Goal: Task Accomplishment & Management: Manage account settings

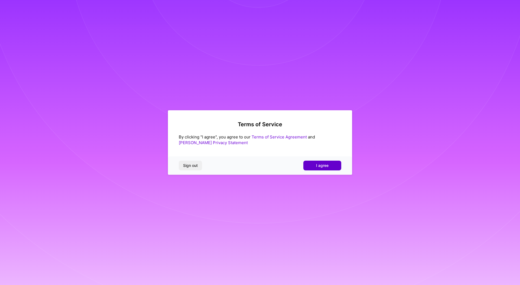
click at [318, 168] on span "I agree" at bounding box center [322, 165] width 12 height 5
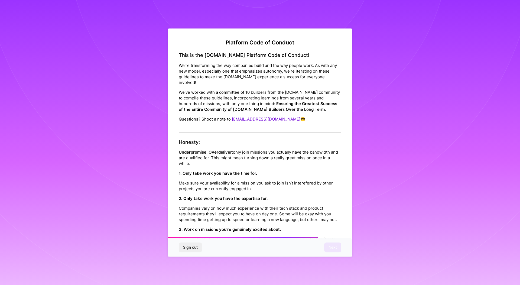
scroll to position [549, 0]
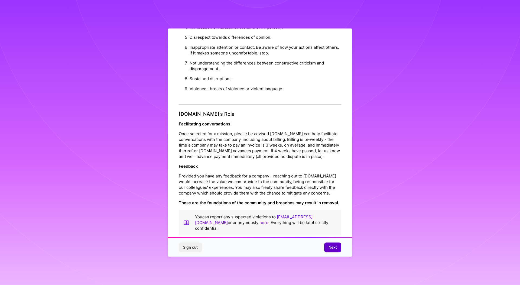
click at [338, 251] on button "Next" at bounding box center [332, 248] width 17 height 10
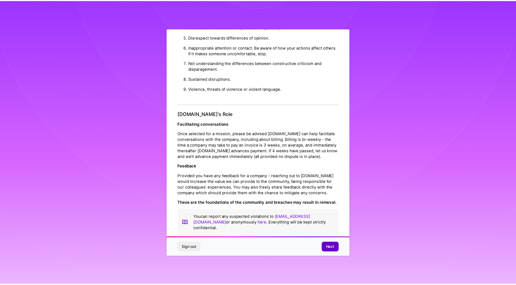
scroll to position [0, 0]
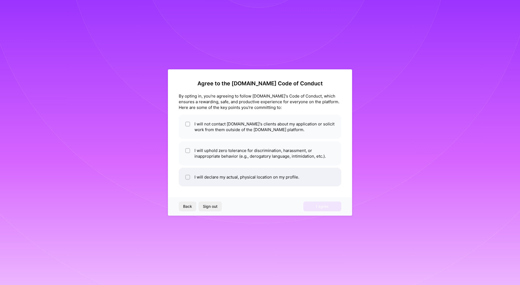
click at [287, 179] on li "I will declare my actual, physical location on my profile." at bounding box center [260, 177] width 163 height 19
checkbox input "true"
click at [212, 153] on li "I will uphold zero tolerance for discrimination, harassment, or inappropriate b…" at bounding box center [260, 153] width 163 height 24
checkbox input "true"
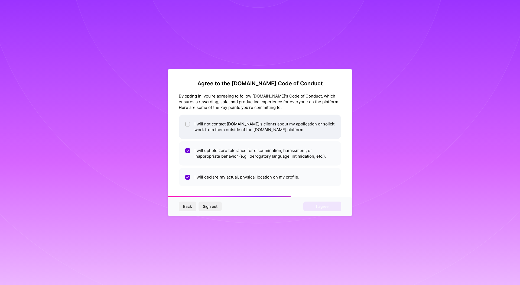
click at [205, 129] on li "I will not contact [DOMAIN_NAME]'s clients about my application or solicit work…" at bounding box center [260, 127] width 163 height 24
checkbox input "true"
click at [314, 204] on button "I agree" at bounding box center [322, 207] width 38 height 10
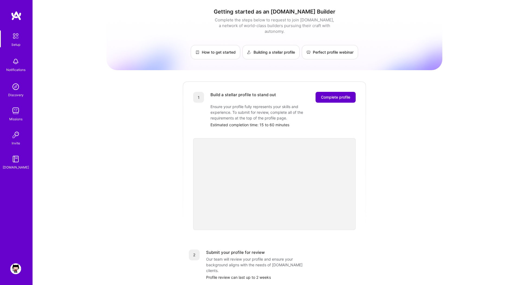
click at [324, 95] on span "Complete profile" at bounding box center [335, 97] width 29 height 5
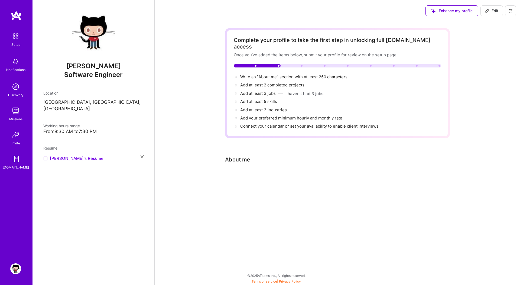
click at [243, 177] on div "Complete your profile to take the first step in unlocking full [DOMAIN_NAME] ac…" at bounding box center [337, 110] width 225 height 164
click at [240, 225] on div "Enhance my profile Edit Complete your profile to take the first step in unlocki…" at bounding box center [337, 142] width 366 height 285
click at [274, 63] on div "Complete your profile to take the first step in unlocking full [DOMAIN_NAME] ac…" at bounding box center [338, 83] width 208 height 93
click at [240, 156] on div "About me" at bounding box center [237, 160] width 25 height 8
click at [261, 74] on span "Write an "About me" section with at least 250 characters →" at bounding box center [296, 76] width 113 height 5
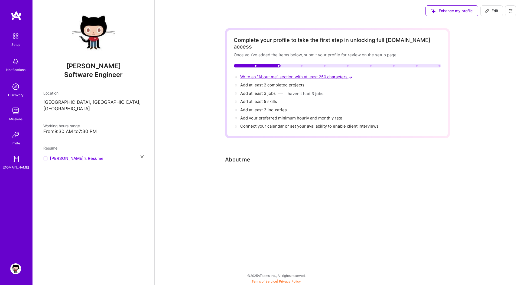
select select "US"
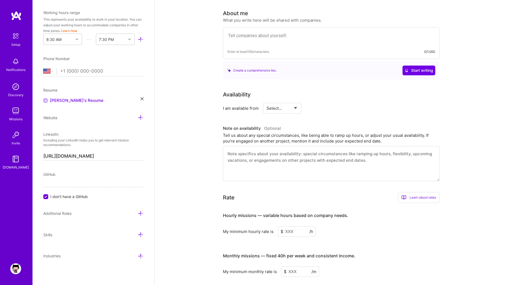
scroll to position [149, 0]
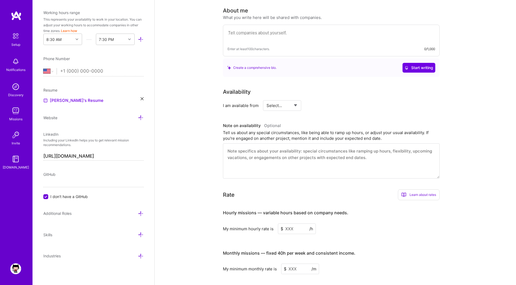
click at [95, 188] on div "GitHub I don't have a GitHub" at bounding box center [93, 186] width 100 height 28
click at [69, 198] on span "I don't have a GitHub" at bounding box center [68, 197] width 37 height 6
click at [49, 198] on input "I don't have a GitHub" at bounding box center [46, 197] width 5 height 5
paste input "[URL][DOMAIN_NAME]"
type input "[URL][DOMAIN_NAME]"
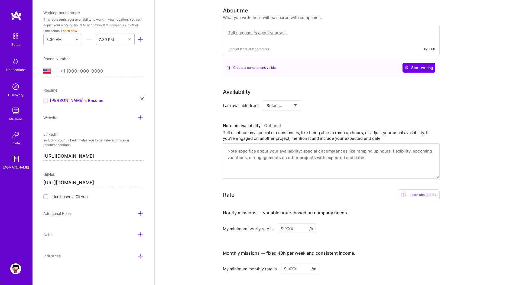
click at [65, 224] on div "Edit photo [PERSON_NAME] Software Engineer Years Experience Location This is th…" at bounding box center [94, 142] width 122 height 285
click at [138, 212] on icon at bounding box center [141, 214] width 6 height 6
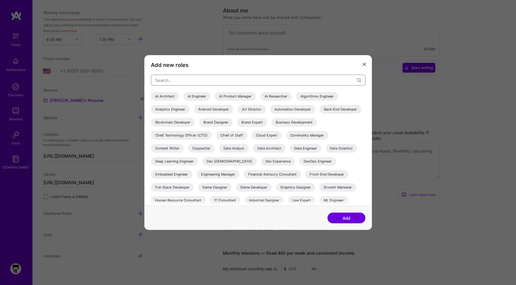
click at [194, 82] on input "modal" at bounding box center [256, 80] width 202 height 14
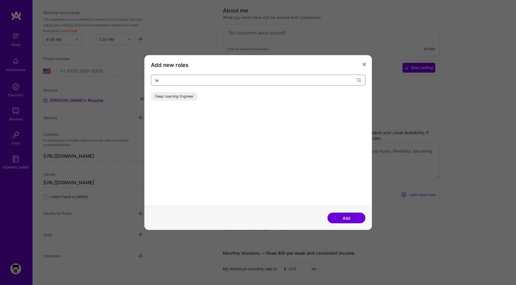
type input "l"
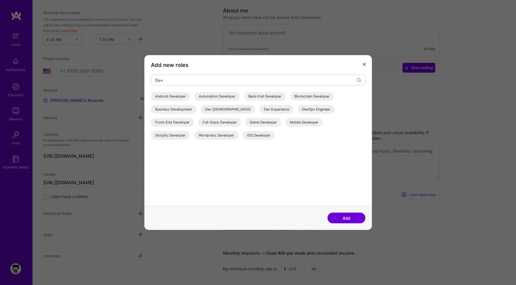
click at [298, 109] on div "DevOps Engineer" at bounding box center [316, 109] width 37 height 9
click at [194, 118] on div "Front-End Developer" at bounding box center [172, 122] width 43 height 9
click at [230, 81] on input "Dev" at bounding box center [256, 80] width 202 height 14
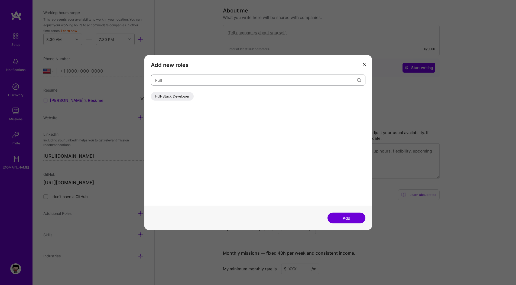
type input "Full"
click at [178, 98] on div "Full-Stack Developer" at bounding box center [172, 96] width 43 height 9
click at [336, 218] on button "Add" at bounding box center [347, 218] width 38 height 11
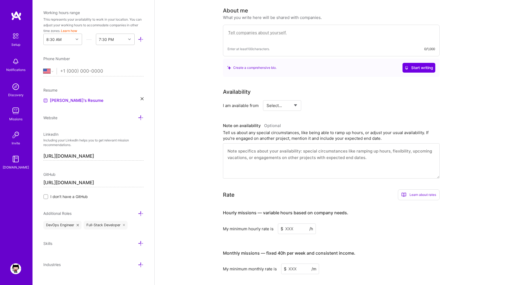
scroll to position [164, 0]
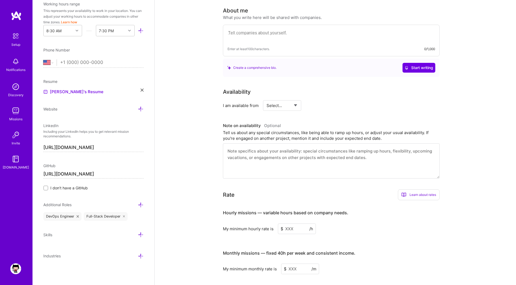
click at [138, 206] on icon at bounding box center [141, 205] width 6 height 6
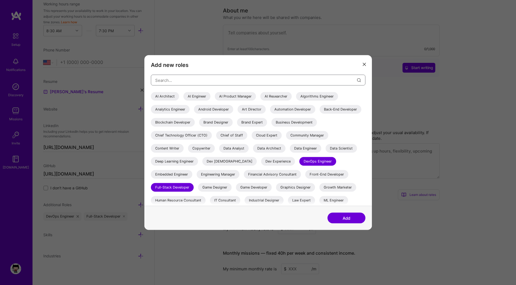
click at [220, 83] on input "modal" at bounding box center [256, 80] width 202 height 14
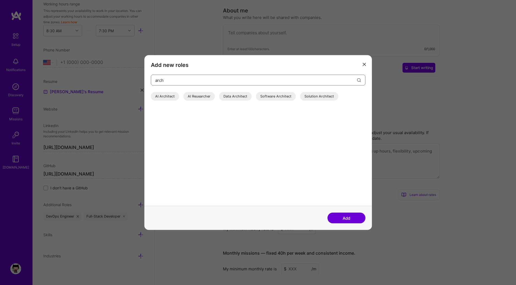
type input "arch"
click at [270, 96] on div "Software Architect" at bounding box center [276, 96] width 40 height 9
click at [339, 221] on button "Add" at bounding box center [347, 218] width 38 height 11
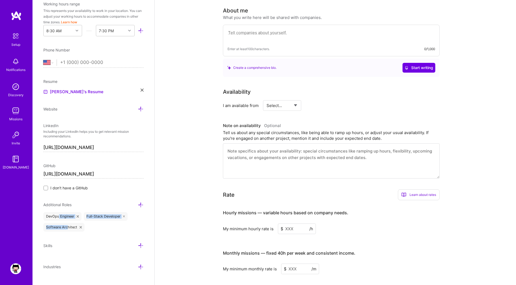
drag, startPoint x: 67, startPoint y: 228, endPoint x: 59, endPoint y: 215, distance: 15.3
click at [59, 215] on div "DevOps Engineer Full-Stack Developer Software Architect" at bounding box center [93, 222] width 100 height 20
click at [89, 234] on div "Edit photo [PERSON_NAME] Software Engineer Years Experience Location This is th…" at bounding box center [94, 142] width 122 height 285
select select "PL"
click at [43, 59] on select "[GEOGRAPHIC_DATA] [GEOGRAPHIC_DATA] [GEOGRAPHIC_DATA] [GEOGRAPHIC_DATA] [US_STA…" at bounding box center [49, 62] width 13 height 7
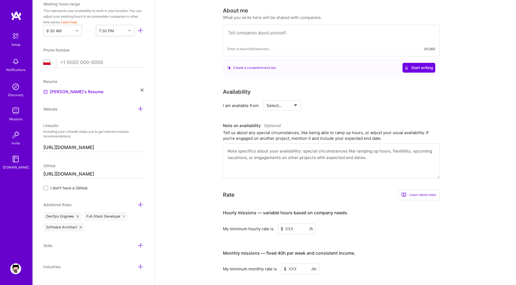
paste input "452 876 078"
type input "452 876 078"
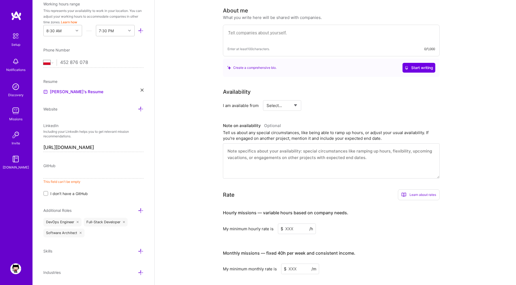
click at [69, 72] on div "Edit photo [PERSON_NAME] Software Engineer Years Experience Location This is th…" at bounding box center [94, 142] width 122 height 285
click at [59, 62] on div "[GEOGRAPHIC_DATA] [GEOGRAPHIC_DATA] [GEOGRAPHIC_DATA] [GEOGRAPHIC_DATA] [US_STA…" at bounding box center [93, 62] width 100 height 7
paste input "tel"
type input "452 876 078"
select select "DK"
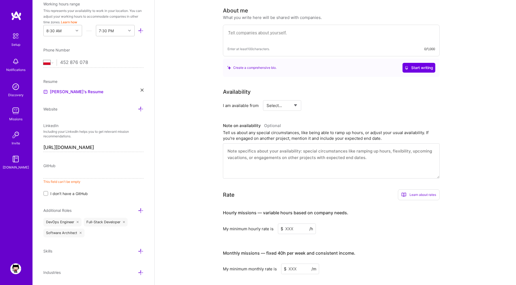
type input "[PHONE_NUMBER]"
select select "US"
type input "[PHONE_NUMBER]"
select select "PL"
type input "[PHONE_NUMBER]"
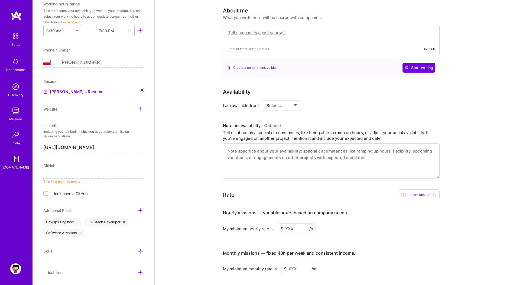
click at [109, 178] on input at bounding box center [93, 174] width 100 height 9
paste input "[URL][DOMAIN_NAME]"
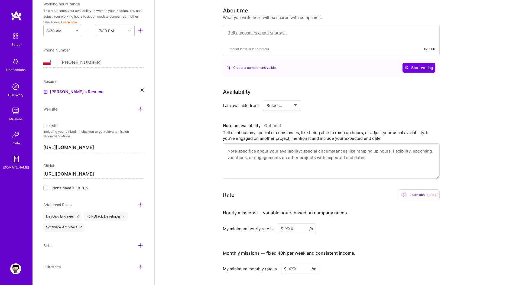
scroll to position [175, 0]
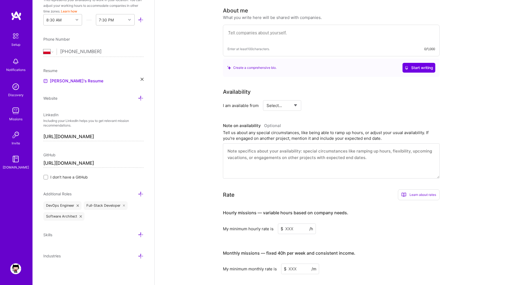
type input "[URL][DOMAIN_NAME]"
click at [105, 266] on div "Edit photo [PERSON_NAME] Software Engineer Years Experience Location This is th…" at bounding box center [94, 142] width 122 height 285
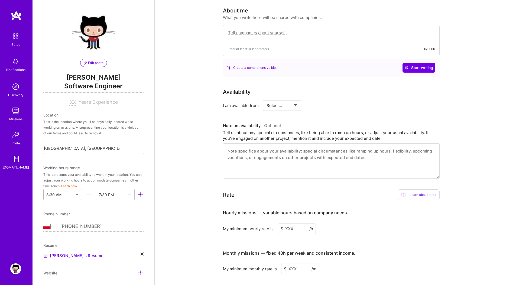
click at [75, 198] on div at bounding box center [77, 194] width 8 height 7
click at [59, 255] on div "9:00 AM" at bounding box center [62, 256] width 39 height 10
click at [113, 196] on div "End Time" at bounding box center [106, 195] width 17 height 6
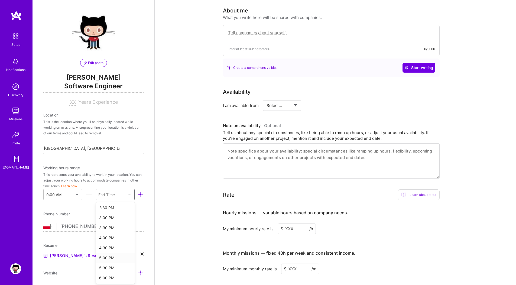
click at [115, 255] on div "5:00 PM" at bounding box center [115, 258] width 39 height 10
click at [121, 199] on div "5:00 PM" at bounding box center [111, 194] width 30 height 11
click at [109, 256] on div "6:00 PM" at bounding box center [115, 258] width 39 height 10
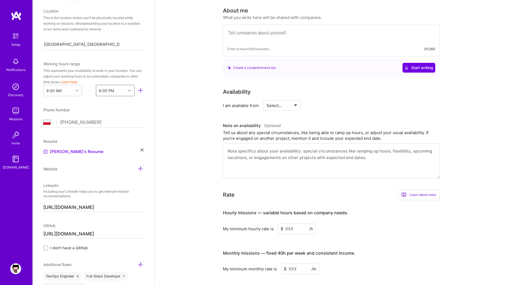
scroll to position [105, 0]
click at [104, 152] on div "[PERSON_NAME]'s Resume" at bounding box center [93, 151] width 100 height 7
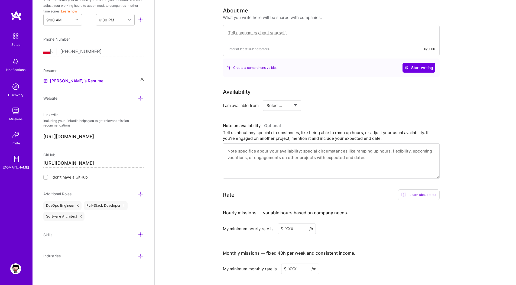
click at [138, 234] on icon at bounding box center [141, 235] width 6 height 6
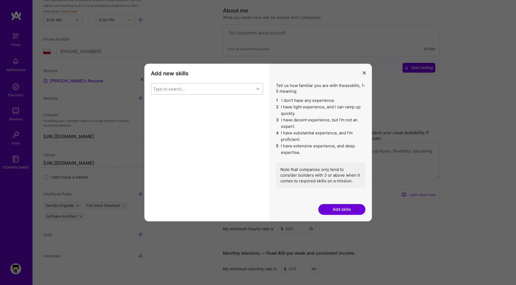
click at [203, 93] on div "Type to search..." at bounding box center [202, 88] width 103 height 11
click at [195, 89] on div "Type to search..." at bounding box center [202, 88] width 103 height 11
click at [196, 89] on div "Type to search..." at bounding box center [202, 88] width 103 height 11
type input "Php"
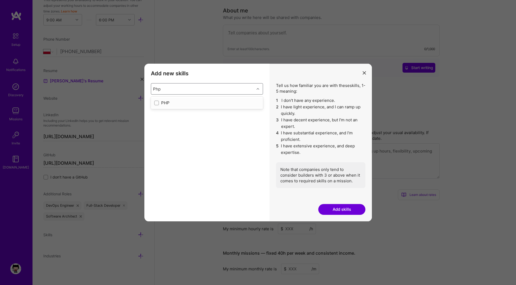
click at [163, 102] on div "PHP" at bounding box center [207, 103] width 106 height 6
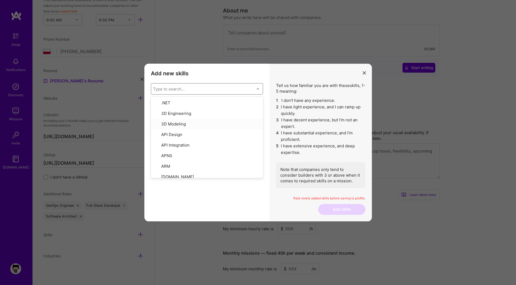
click at [237, 199] on div "PHP 1 2 3 4 5 No expertise Deep expertise" at bounding box center [207, 158] width 112 height 114
click at [248, 115] on div "5" at bounding box center [251, 114] width 20 height 11
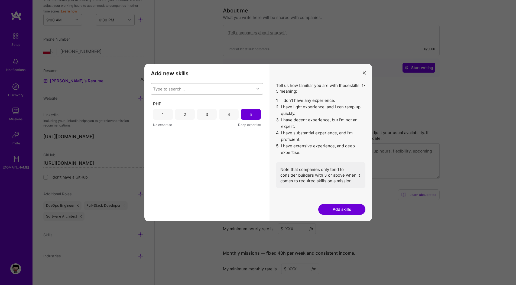
click at [201, 88] on div "Type to search..." at bounding box center [202, 88] width 103 height 11
type input "jav"
click at [184, 112] on div "JavaScript" at bounding box center [207, 113] width 106 height 6
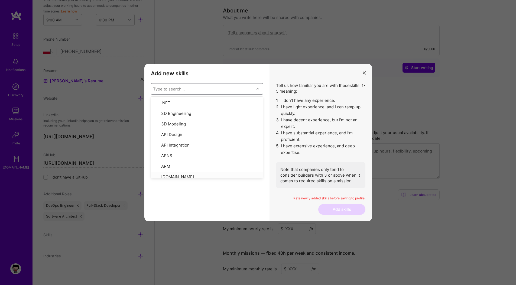
click at [196, 186] on div "JavaScript 1 2 3 4 5 No expertise Deep expertise PHP 1 2 3 4 5 No expertise Dee…" at bounding box center [207, 158] width 112 height 114
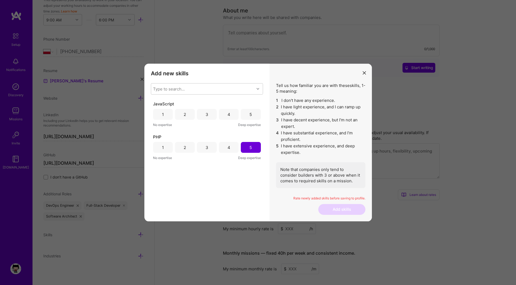
click at [225, 116] on div "4" at bounding box center [229, 114] width 20 height 11
click at [208, 117] on div "3" at bounding box center [207, 114] width 20 height 11
click at [226, 116] on div "4" at bounding box center [229, 114] width 20 height 11
click at [196, 88] on div "Type to search..." at bounding box center [202, 88] width 103 height 11
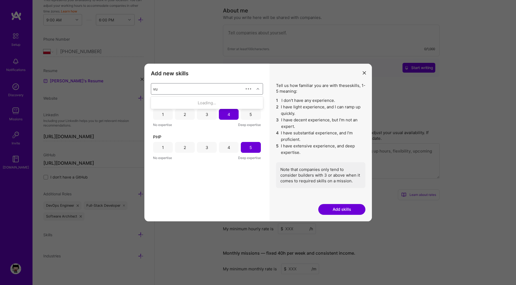
type input "vue"
click at [173, 104] on div "Vue.js" at bounding box center [207, 103] width 106 height 6
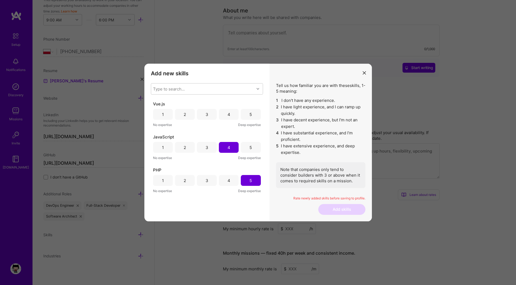
click at [208, 193] on div "No expertise Deep expertise" at bounding box center [207, 191] width 108 height 6
click at [210, 114] on div "3" at bounding box center [207, 114] width 20 height 11
click at [199, 85] on div "Type to search..." at bounding box center [202, 88] width 103 height 11
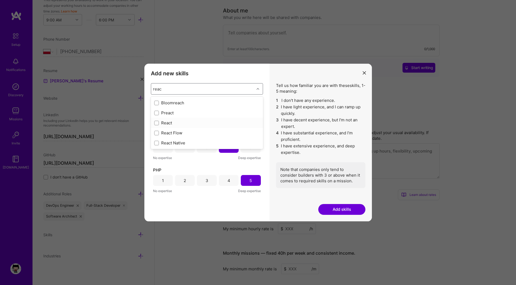
type input "react"
click at [179, 112] on div "React" at bounding box center [207, 113] width 106 height 6
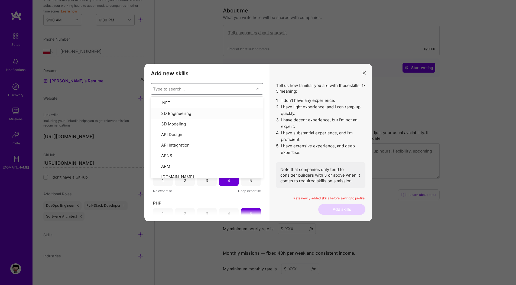
click at [198, 192] on div "No expertise Deep expertise" at bounding box center [207, 191] width 108 height 6
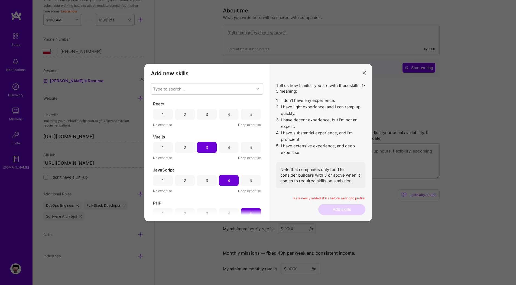
click at [202, 115] on div "3" at bounding box center [207, 114] width 20 height 11
click at [185, 91] on div "Type to search..." at bounding box center [202, 88] width 103 height 11
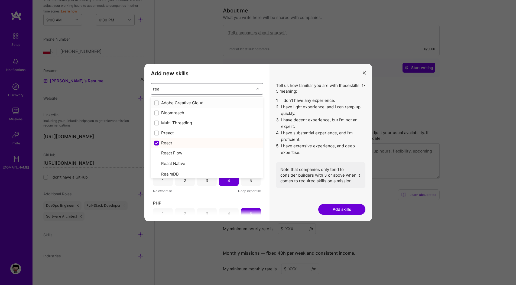
type input "reac"
checkbox input "true"
checkbox input "false"
type input "react"
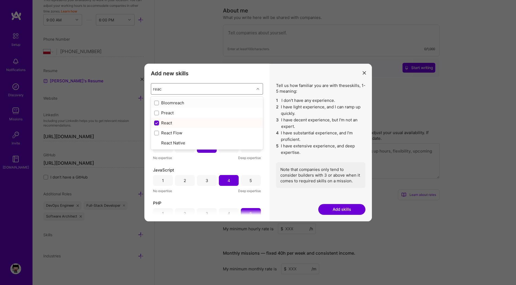
checkbox input "true"
checkbox input "false"
type input "react na"
click at [175, 106] on div "React Native" at bounding box center [207, 103] width 112 height 10
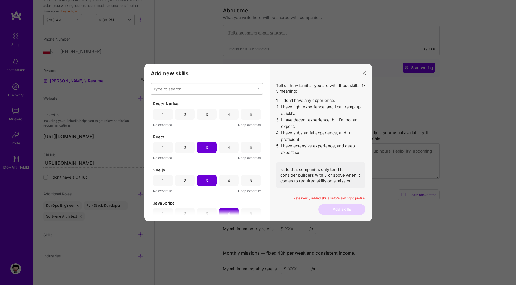
click at [182, 202] on div "JavaScript" at bounding box center [207, 203] width 108 height 6
click at [188, 115] on div "2" at bounding box center [185, 114] width 20 height 11
click at [194, 86] on div "Type to search..." at bounding box center [202, 88] width 103 height 11
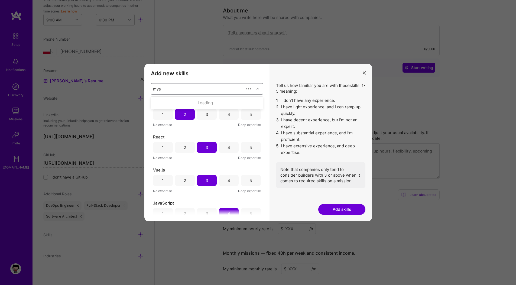
type input "mysq"
click at [175, 99] on div "MySQL" at bounding box center [207, 103] width 112 height 10
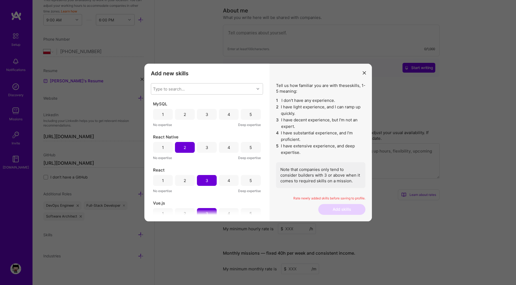
click at [179, 195] on div "MySQL 1 2 3 4 5 No expertise Deep expertise React Native 1 2 3 4 5 No expertise…" at bounding box center [207, 158] width 112 height 114
click at [224, 117] on div "4" at bounding box center [229, 114] width 20 height 11
click at [210, 115] on div "3" at bounding box center [207, 114] width 20 height 11
click at [211, 91] on div "Type to search..." at bounding box center [202, 88] width 103 height 11
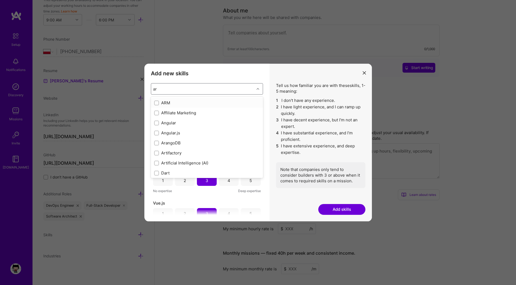
type input "arc"
click at [171, 133] on div "Systems Architecture" at bounding box center [207, 133] width 106 height 6
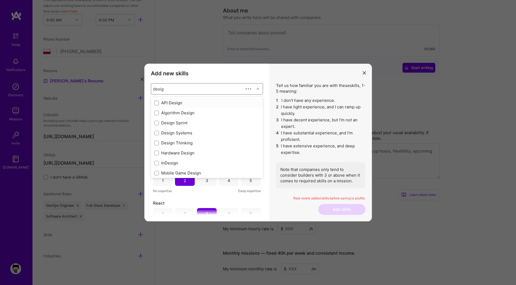
type input "design"
click at [169, 101] on div "API Design" at bounding box center [207, 103] width 106 height 6
checkbox input "true"
click at [174, 143] on div "API Integration" at bounding box center [207, 143] width 106 height 6
checkbox input "true"
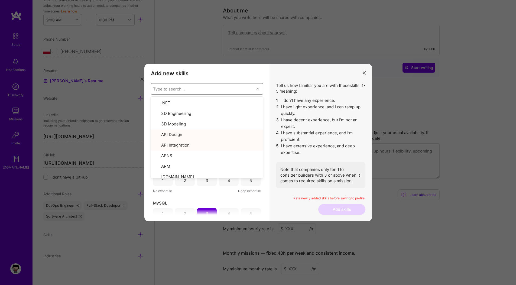
click at [148, 143] on div "Add new skills Tell us how familiar you are with given skills, using between 1 …" at bounding box center [206, 143] width 125 height 158
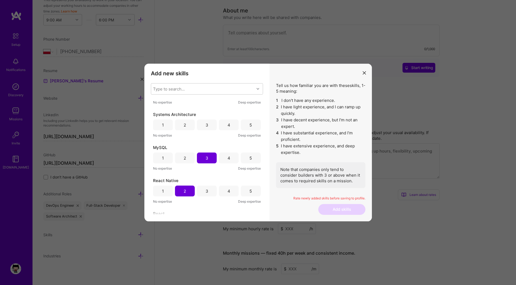
scroll to position [60, 0]
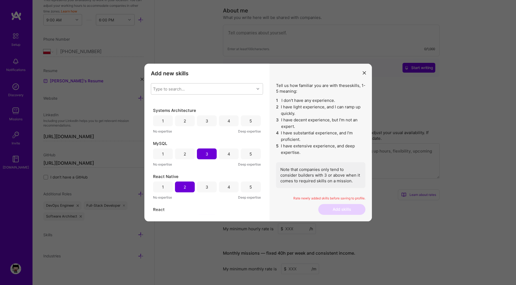
click at [221, 124] on div "4" at bounding box center [229, 120] width 20 height 11
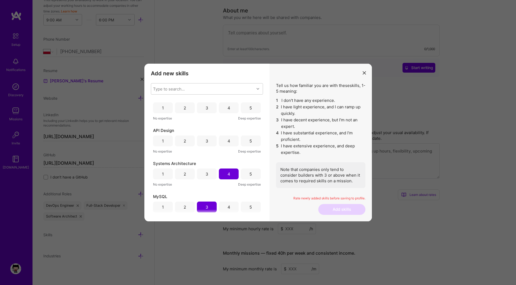
scroll to position [0, 0]
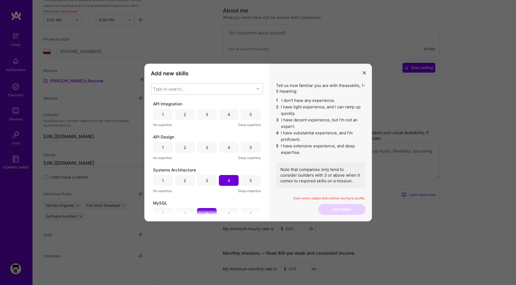
click at [222, 147] on div "4" at bounding box center [229, 147] width 20 height 11
click at [213, 116] on div "3" at bounding box center [207, 114] width 20 height 11
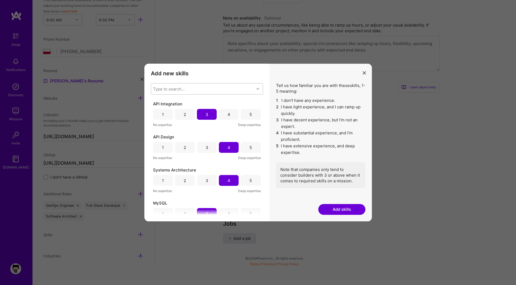
click at [178, 90] on div "Type to search..." at bounding box center [169, 89] width 32 height 6
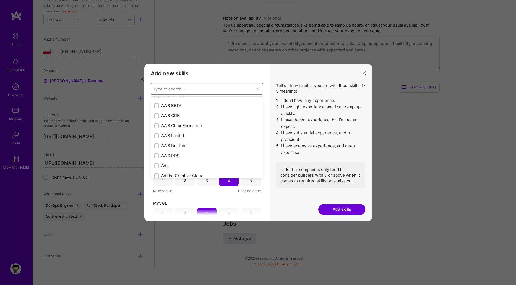
scroll to position [99, 0]
click at [178, 136] on div "AWS Lambda" at bounding box center [207, 135] width 106 height 6
checkbox input "true"
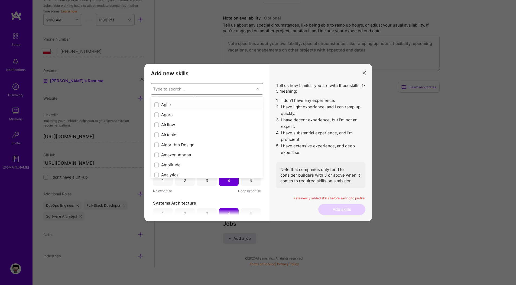
scroll to position [199, 0]
click at [166, 105] on div "Agile" at bounding box center [207, 105] width 106 height 6
checkbox input "true"
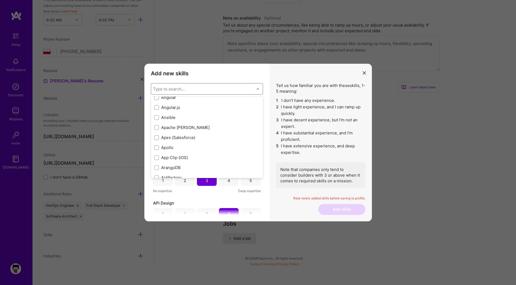
scroll to position [298, 0]
click at [169, 114] on div "Ansible" at bounding box center [207, 115] width 106 height 6
checkbox input "true"
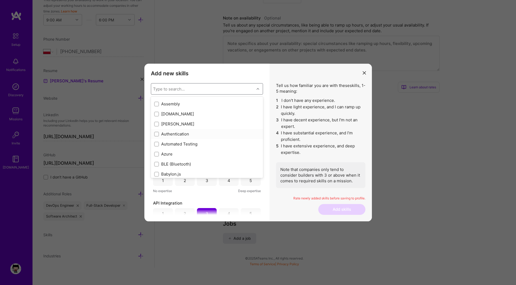
scroll to position [390, 0]
click at [188, 133] on div "Authentication" at bounding box center [207, 134] width 106 height 6
checkbox input "true"
click at [184, 122] on div "Bootstrap JS" at bounding box center [207, 121] width 106 height 6
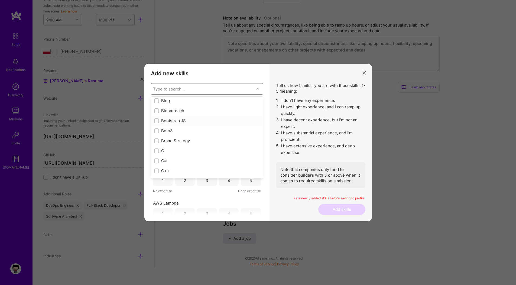
checkbox input "true"
click at [168, 141] on div "C++" at bounding box center [207, 143] width 106 height 6
click at [177, 144] on div "C++" at bounding box center [207, 143] width 106 height 6
checkbox input "false"
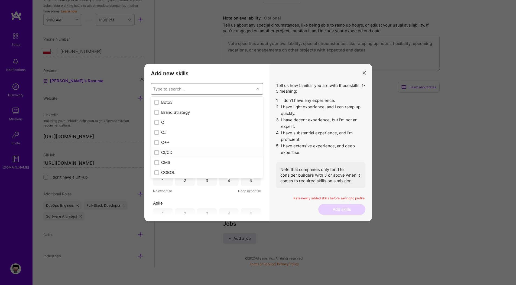
click at [175, 150] on div "CI/CD" at bounding box center [207, 153] width 106 height 6
checkbox input "true"
click at [171, 108] on div "CSS" at bounding box center [207, 108] width 106 height 6
checkbox input "true"
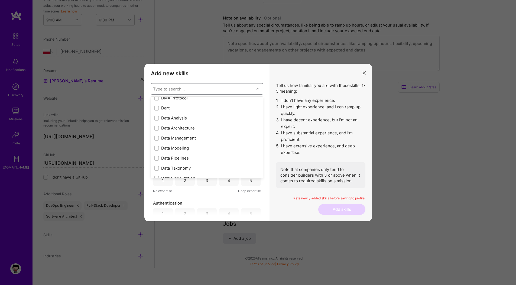
scroll to position [838, 0]
click at [167, 109] on div "Dart" at bounding box center [207, 108] width 106 height 6
checkbox input "true"
click at [179, 155] on div "DevOps" at bounding box center [207, 155] width 106 height 6
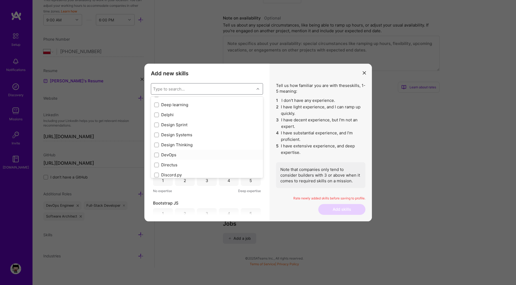
checkbox input "true"
click at [163, 103] on div "Docker" at bounding box center [207, 102] width 106 height 6
checkbox input "true"
click at [162, 140] on div "ELK Stack" at bounding box center [207, 142] width 106 height 6
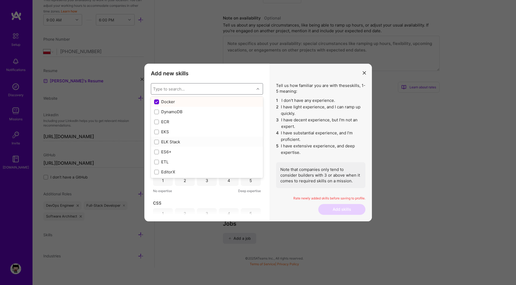
checkbox input "true"
click at [176, 117] on div "Elastic Search" at bounding box center [207, 115] width 106 height 6
checkbox input "true"
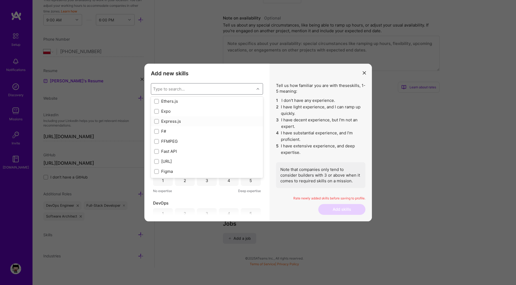
click at [176, 122] on div "Express.js" at bounding box center [207, 121] width 106 height 6
checkbox input "true"
click at [166, 109] on div "GitHub" at bounding box center [207, 108] width 106 height 6
checkbox input "true"
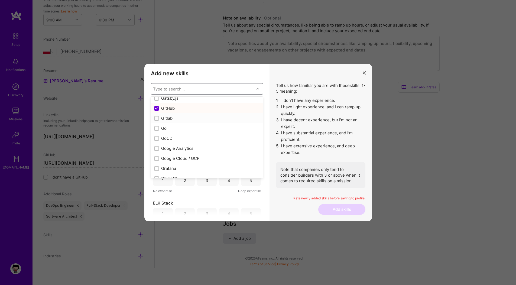
click at [169, 119] on div "Gitlab" at bounding box center [207, 118] width 106 height 6
checkbox input "true"
click at [174, 148] on div "Groovy" at bounding box center [207, 145] width 112 height 10
checkbox input "true"
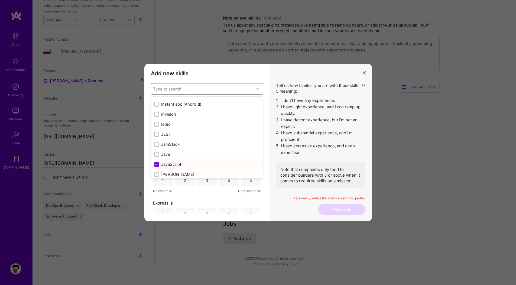
scroll to position [1702, 0]
click at [167, 107] on div "Ionic" at bounding box center [207, 105] width 106 height 6
checkbox input "true"
click at [175, 151] on div "[PERSON_NAME]" at bounding box center [207, 150] width 106 height 6
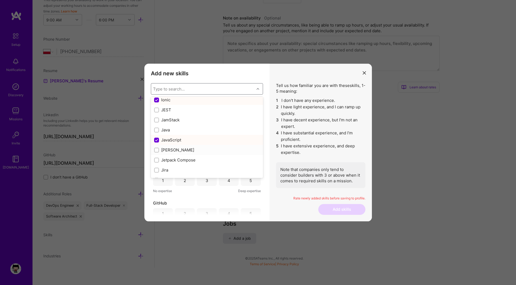
checkbox input "true"
click at [162, 117] on div "Jira" at bounding box center [207, 115] width 106 height 6
checkbox input "true"
click at [169, 126] on div "[PERSON_NAME]" at bounding box center [207, 125] width 106 height 6
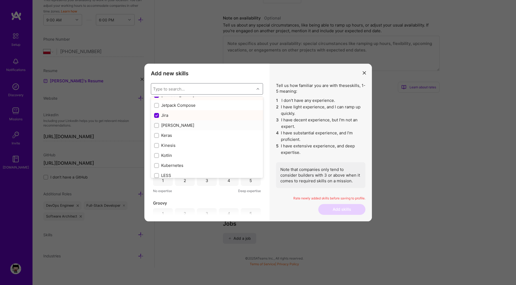
checkbox input "true"
click at [178, 155] on div "Laravel" at bounding box center [207, 155] width 106 height 6
checkbox input "true"
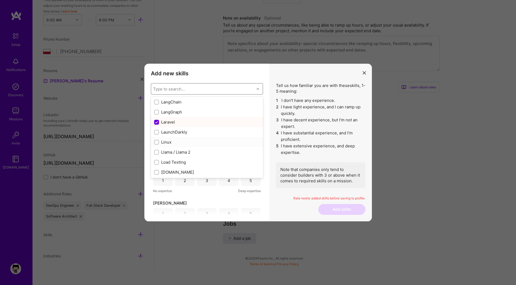
click at [169, 141] on div "Linux" at bounding box center [207, 142] width 106 height 6
checkbox input "true"
click at [192, 154] on div "Llama / Llama 2" at bounding box center [207, 152] width 106 height 6
checkbox input "true"
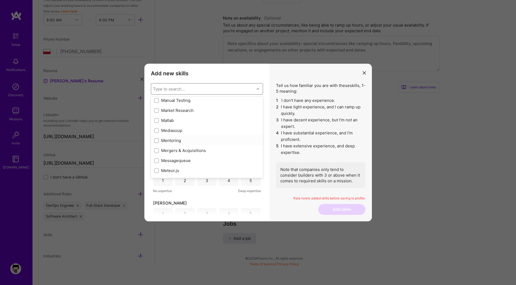
click at [178, 141] on div "Mentoring" at bounding box center [207, 141] width 106 height 6
checkbox input "true"
click at [184, 129] on div "Microservices" at bounding box center [207, 128] width 106 height 6
checkbox input "true"
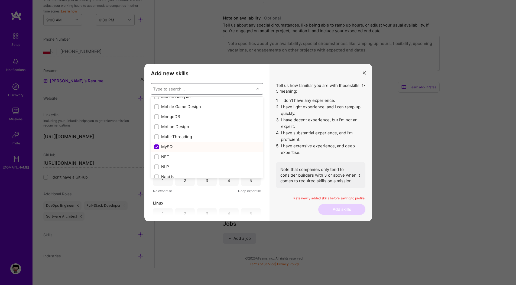
scroll to position [2105, 0]
click at [179, 112] on div "MongoDB" at bounding box center [207, 114] width 106 height 6
checkbox input "true"
click at [165, 105] on div "Node.js" at bounding box center [207, 107] width 106 height 6
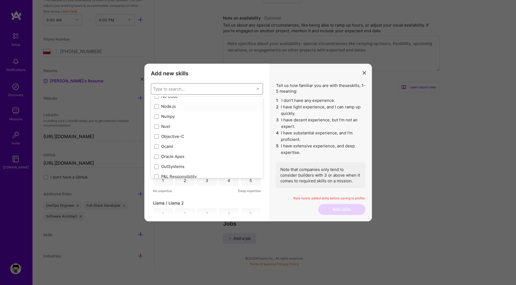
checkbox input "true"
click at [175, 118] on div "Photoshop" at bounding box center [207, 120] width 106 height 6
checkbox input "true"
click at [162, 99] on div "Perl" at bounding box center [207, 99] width 106 height 6
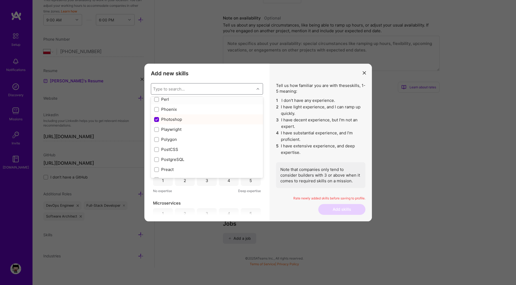
checkbox input "true"
click at [177, 158] on div "PostgreSQL" at bounding box center [207, 160] width 106 height 6
checkbox input "true"
click at [184, 140] on div "Prototyping" at bounding box center [207, 142] width 106 height 6
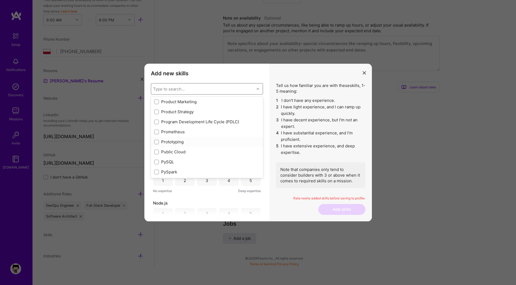
checkbox input "true"
click at [174, 149] on div "REST API" at bounding box center [207, 148] width 106 height 6
checkbox input "true"
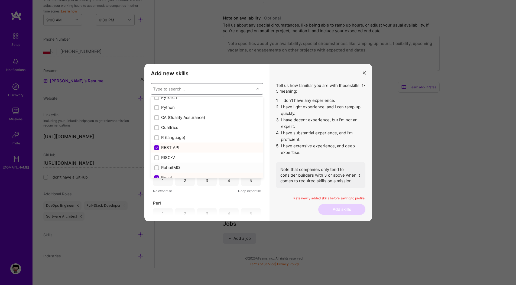
click at [175, 166] on div "RabbitMQ" at bounding box center [207, 168] width 106 height 6
checkbox input "true"
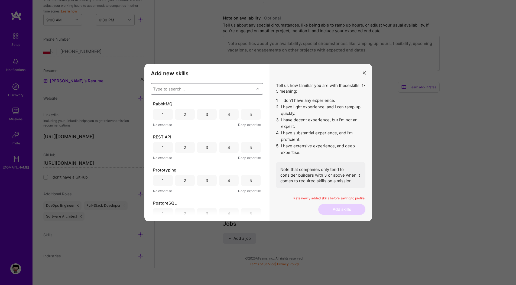
click at [169, 89] on div "Type to search..." at bounding box center [169, 89] width 32 height 6
click at [167, 126] on div "Redis" at bounding box center [207, 128] width 106 height 6
checkbox input "true"
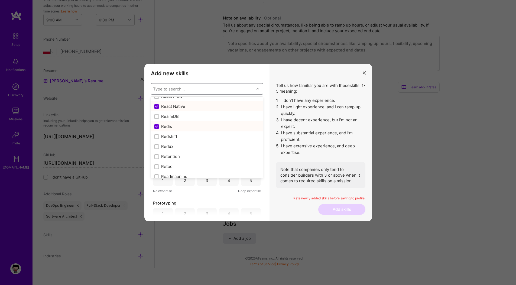
scroll to position [2686, 0]
click at [164, 144] on div "Redux" at bounding box center [207, 144] width 106 height 6
checkbox input "true"
click at [179, 117] on div "Roadmapping" at bounding box center [207, 118] width 106 height 6
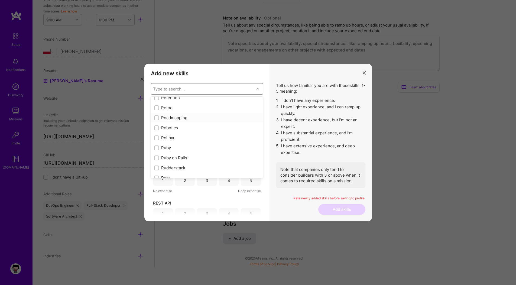
checkbox input "true"
click at [164, 115] on div "SQL" at bounding box center [207, 115] width 106 height 6
checkbox input "true"
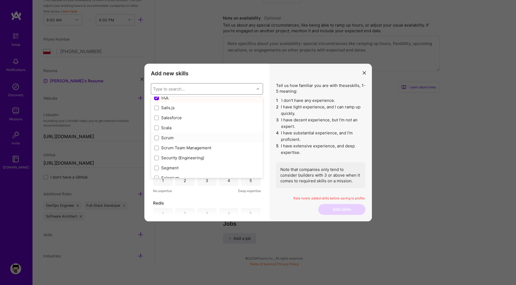
click at [156, 138] on input "modal" at bounding box center [157, 138] width 4 height 4
click at [156, 138] on input "modal" at bounding box center [157, 138] width 5 height 5
checkbox input "false"
click at [157, 147] on input "modal" at bounding box center [157, 148] width 4 height 4
checkbox input "true"
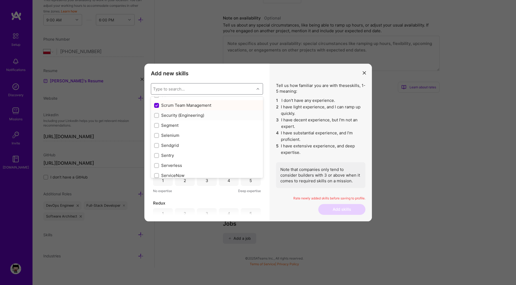
scroll to position [2948, 0]
click at [162, 112] on div "Security (Engineering)" at bounding box center [207, 112] width 106 height 6
checkbox input "true"
click at [175, 133] on div "Selenium" at bounding box center [207, 132] width 106 height 6
checkbox input "true"
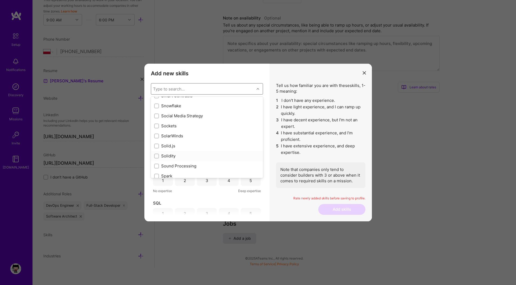
scroll to position [3055, 0]
click at [170, 125] on div "Sockets" at bounding box center [207, 126] width 106 height 6
checkbox input "true"
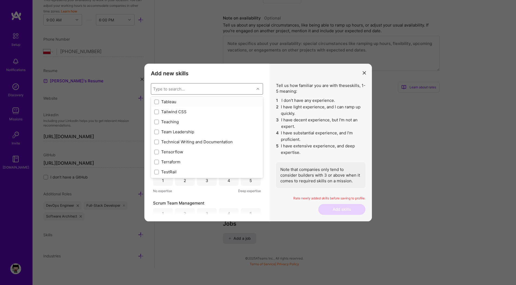
scroll to position [3270, 0]
click at [176, 132] on div "Team Leadership" at bounding box center [207, 131] width 106 height 6
checkbox input "true"
click at [182, 140] on div "Technical Writing and Documentation" at bounding box center [207, 141] width 106 height 6
checkbox input "true"
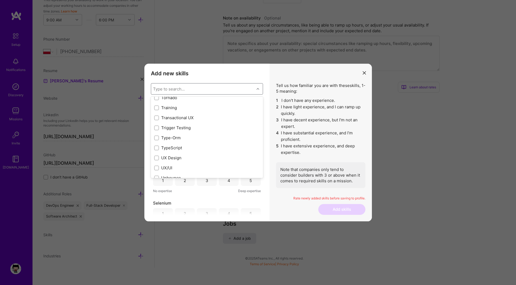
scroll to position [3374, 0]
click at [183, 147] on div "TypeScript" at bounding box center [207, 147] width 106 height 6
checkbox input "true"
click at [169, 117] on div "Webhooks" at bounding box center [207, 115] width 106 height 6
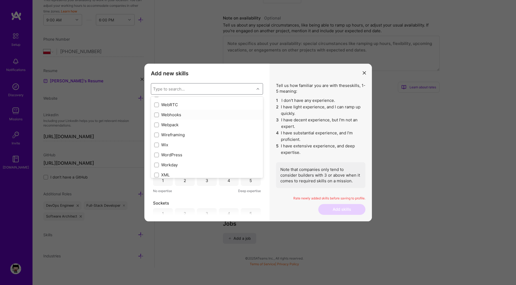
checkbox input "true"
click at [175, 146] on div "WordPress" at bounding box center [207, 141] width 112 height 10
checkbox input "true"
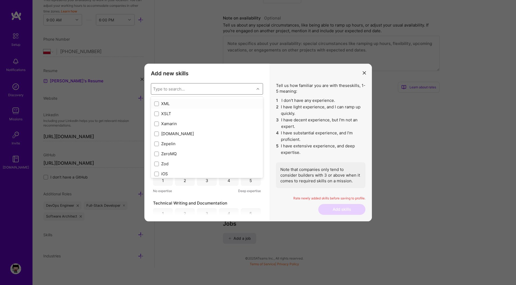
click at [162, 103] on div "XML" at bounding box center [207, 104] width 106 height 6
checkbox input "true"
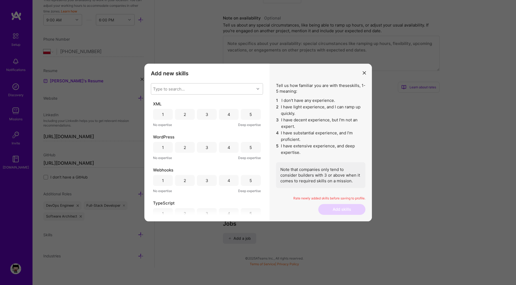
click at [241, 199] on div "XML 1 2 3 4 5 No expertise Deep expertise WordPress 1 2 3 4 5 No expertise Deep…" at bounding box center [207, 158] width 112 height 114
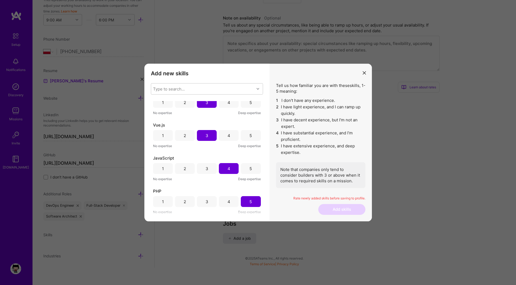
scroll to position [0, 0]
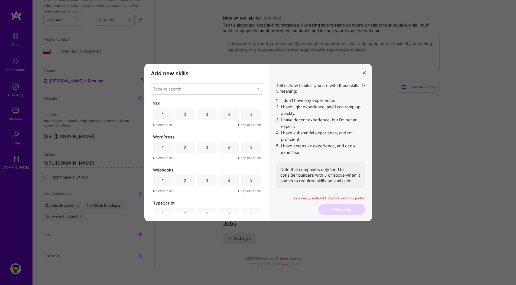
click at [208, 117] on div "3" at bounding box center [207, 114] width 20 height 11
click at [188, 148] on div "2" at bounding box center [185, 147] width 20 height 11
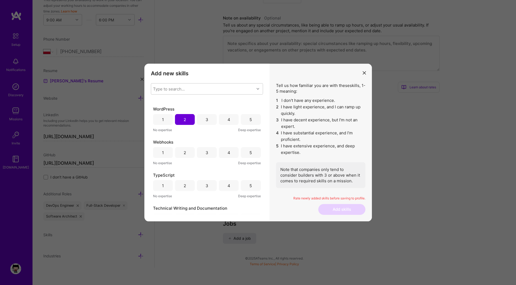
scroll to position [29, 0]
click at [207, 151] on div "3" at bounding box center [207, 152] width 3 height 6
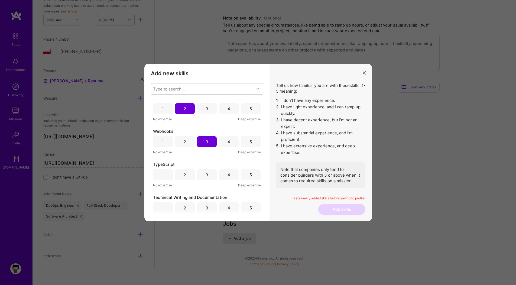
scroll to position [43, 0]
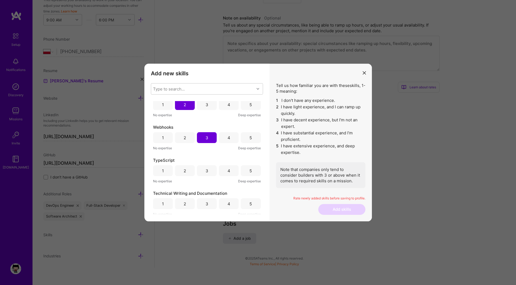
click at [200, 169] on div "3" at bounding box center [207, 170] width 20 height 11
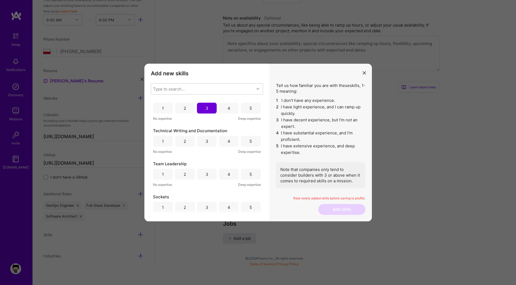
scroll to position [73, 0]
click at [190, 176] on div "2" at bounding box center [185, 173] width 20 height 11
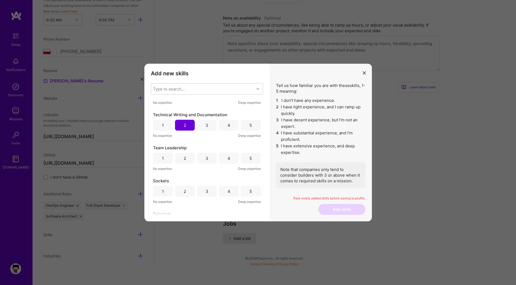
scroll to position [123, 0]
click at [200, 159] on div "3" at bounding box center [207, 156] width 20 height 11
click at [206, 190] on div "3" at bounding box center [207, 190] width 3 height 6
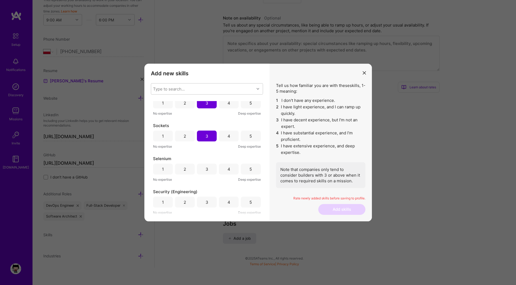
scroll to position [193, 0]
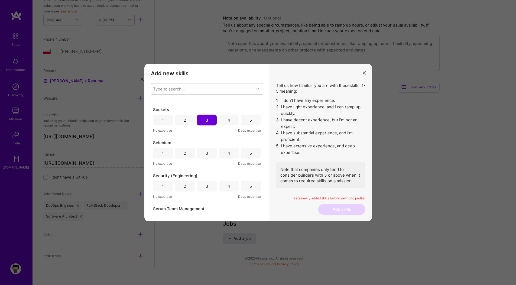
click at [202, 155] on div "3" at bounding box center [207, 153] width 20 height 11
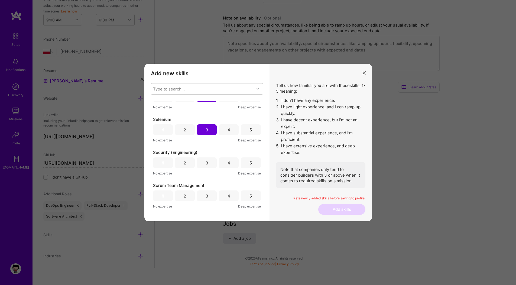
scroll to position [216, 0]
click at [204, 195] on div "3" at bounding box center [207, 195] width 20 height 11
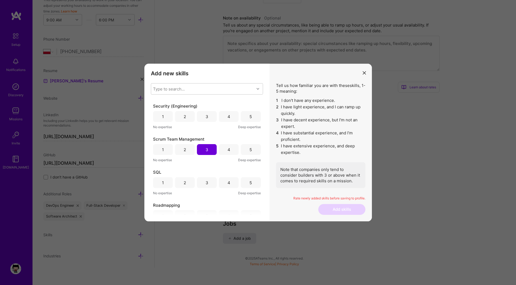
scroll to position [260, 0]
click at [206, 182] on div "3" at bounding box center [207, 185] width 3 height 6
click at [189, 145] on div "2" at bounding box center [185, 146] width 20 height 11
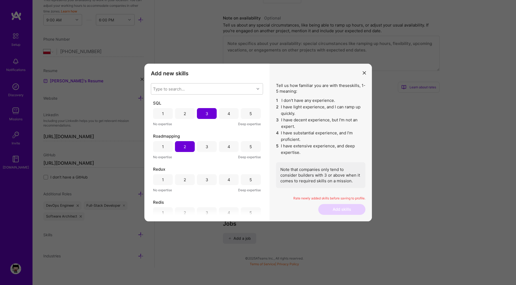
click at [206, 180] on div "3" at bounding box center [207, 180] width 3 height 6
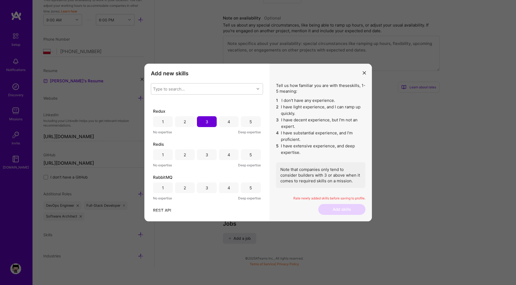
scroll to position [393, 0]
click at [209, 148] on div "3" at bounding box center [207, 151] width 20 height 11
click at [203, 186] on div "3" at bounding box center [207, 184] width 20 height 11
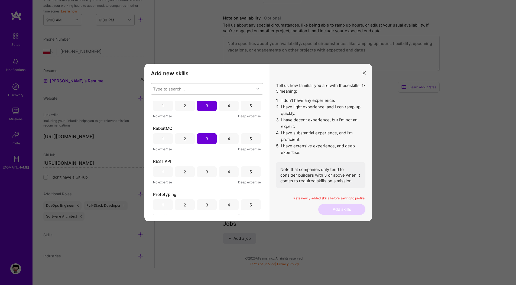
scroll to position [448, 0]
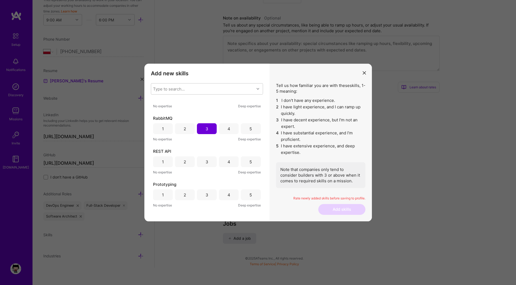
click at [220, 163] on div "4" at bounding box center [229, 161] width 20 height 11
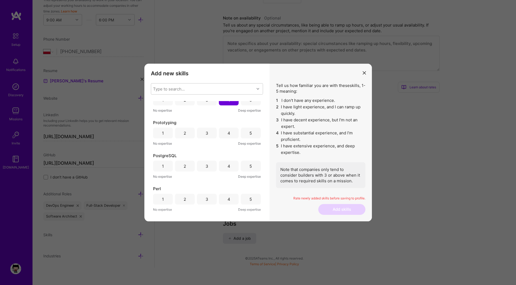
scroll to position [511, 0]
click at [204, 134] on div "3" at bounding box center [207, 132] width 20 height 11
click at [191, 164] on div "2" at bounding box center [185, 165] width 20 height 11
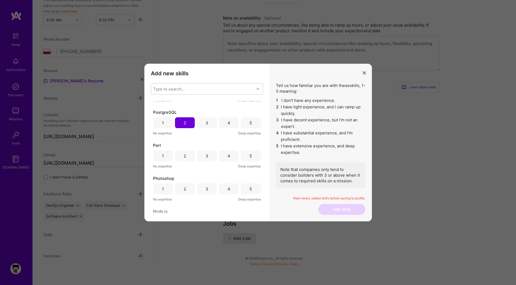
click at [186, 157] on div "2" at bounding box center [185, 155] width 20 height 11
click at [187, 186] on div "2" at bounding box center [185, 188] width 20 height 11
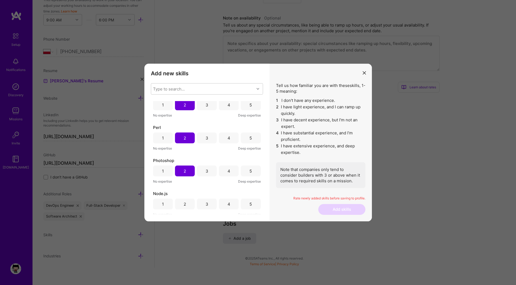
scroll to position [567, 0]
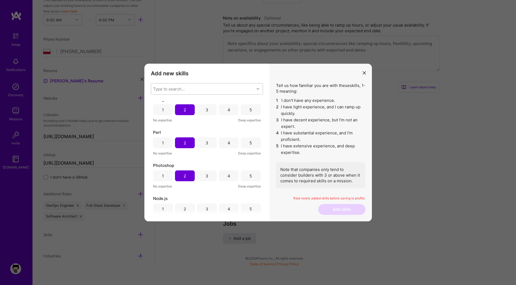
click at [167, 89] on div "Type to search..." at bounding box center [169, 89] width 32 height 6
type input "photo"
click at [156, 103] on input "modal" at bounding box center [157, 103] width 5 height 5
checkbox input "false"
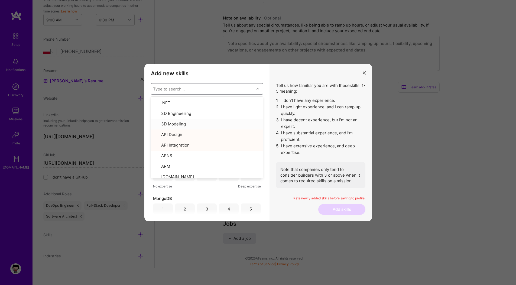
click at [148, 126] on div "Add new skills Tell us how familiar you are with given skills, using between 1 …" at bounding box center [206, 143] width 125 height 158
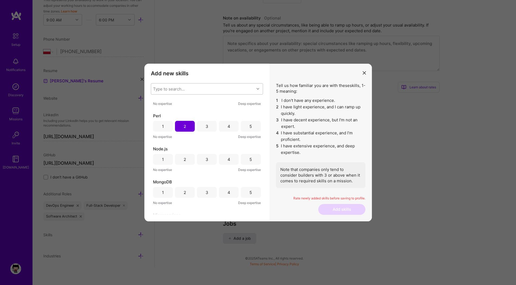
scroll to position [584, 0]
click at [204, 161] on div "3" at bounding box center [207, 158] width 20 height 11
click at [198, 194] on div "3" at bounding box center [207, 191] width 20 height 11
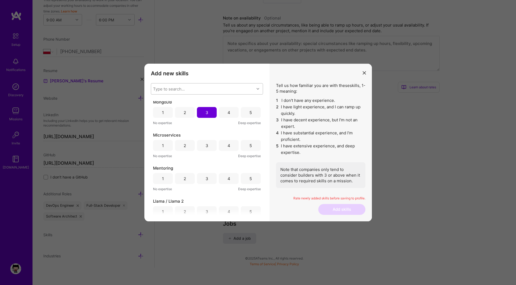
click at [208, 145] on div "3" at bounding box center [207, 145] width 20 height 11
click at [206, 177] on div "3" at bounding box center [207, 179] width 3 height 6
click at [201, 183] on div "3" at bounding box center [207, 181] width 20 height 11
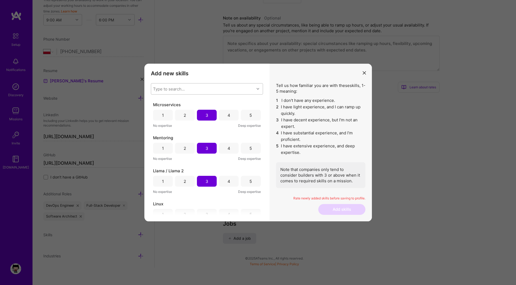
scroll to position [738, 0]
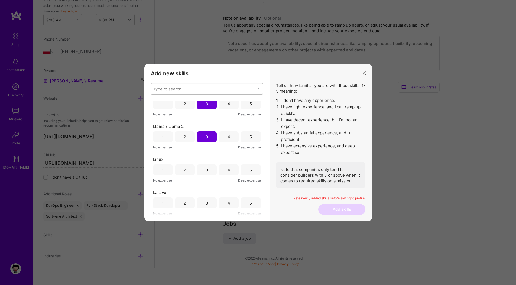
click at [211, 170] on div "3" at bounding box center [207, 169] width 20 height 11
click at [224, 170] on div "4" at bounding box center [229, 169] width 20 height 11
click at [215, 169] on div "1 2 3 4 5" at bounding box center [207, 169] width 108 height 11
click at [207, 169] on div "3" at bounding box center [207, 169] width 20 height 11
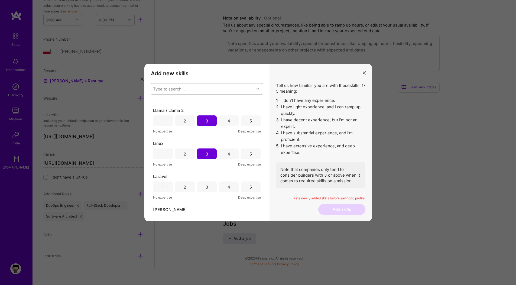
scroll to position [758, 0]
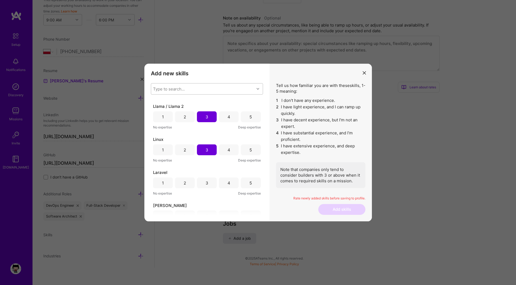
click at [225, 180] on div "4" at bounding box center [229, 182] width 20 height 11
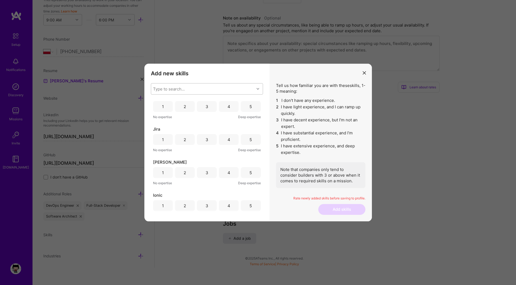
click at [190, 108] on div "2" at bounding box center [185, 106] width 20 height 11
click at [213, 140] on div "3" at bounding box center [207, 139] width 20 height 11
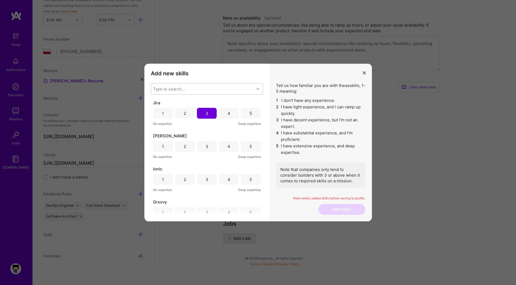
scroll to position [897, 0]
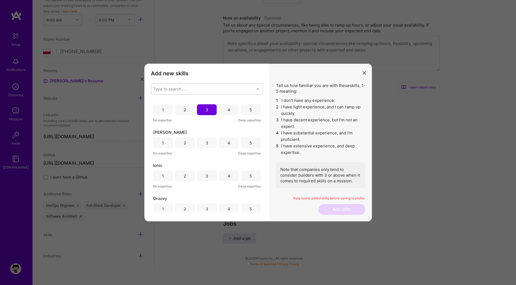
click at [206, 143] on div "3" at bounding box center [207, 143] width 3 height 6
click at [181, 175] on div "2" at bounding box center [185, 175] width 20 height 11
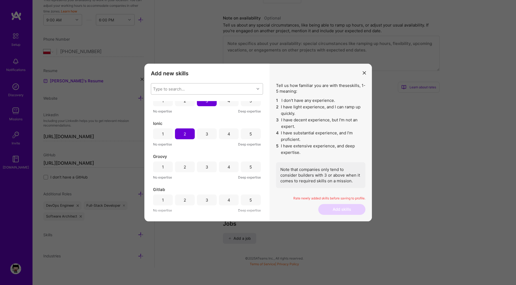
scroll to position [949, 0]
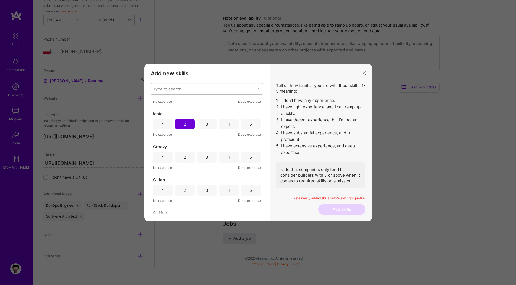
click at [197, 156] on div "3" at bounding box center [207, 157] width 20 height 11
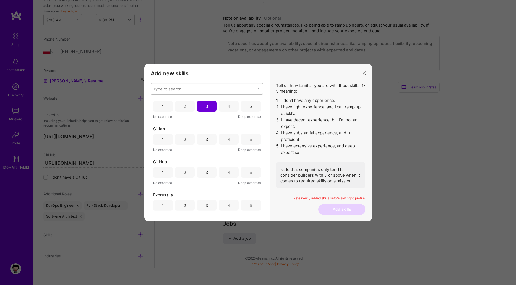
scroll to position [1002, 0]
click at [206, 138] on div "3" at bounding box center [207, 138] width 3 height 6
click at [206, 169] on div "3" at bounding box center [207, 171] width 3 height 6
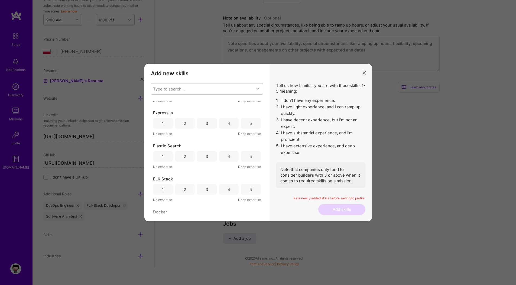
scroll to position [1088, 0]
click at [202, 118] on div "3" at bounding box center [207, 117] width 20 height 11
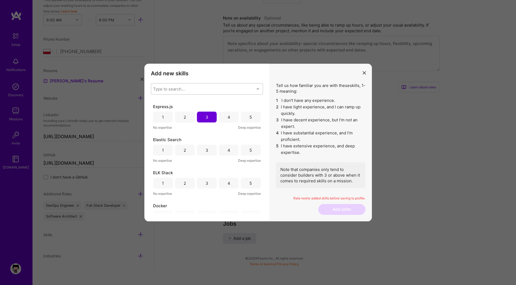
click at [203, 150] on div "3" at bounding box center [207, 150] width 20 height 11
click at [197, 184] on div "3" at bounding box center [207, 183] width 20 height 11
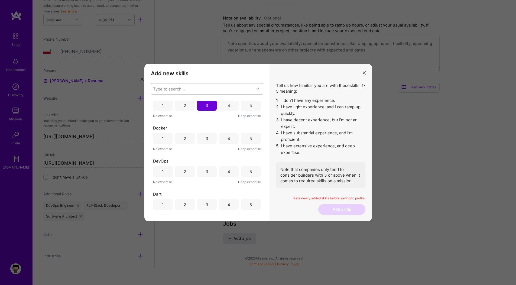
click at [210, 139] on div "3" at bounding box center [207, 138] width 20 height 11
click at [208, 170] on div "3" at bounding box center [207, 171] width 20 height 11
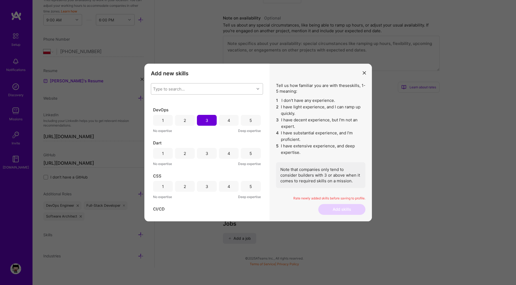
scroll to position [1227, 0]
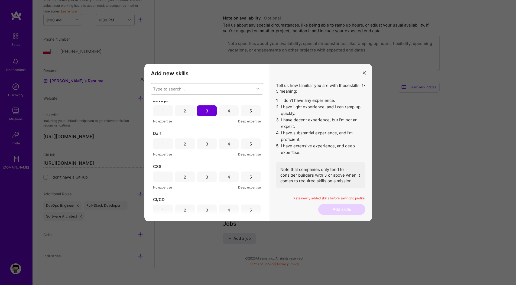
click at [189, 143] on div "2" at bounding box center [185, 143] width 20 height 11
click at [206, 179] on div "3" at bounding box center [207, 177] width 3 height 6
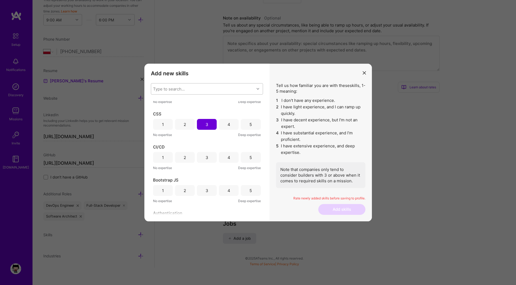
scroll to position [1284, 0]
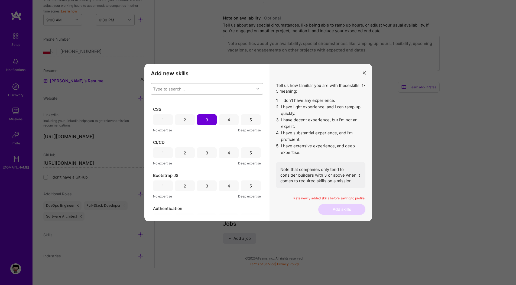
click at [203, 154] on div "3" at bounding box center [207, 152] width 20 height 11
click at [206, 190] on div "3" at bounding box center [207, 185] width 20 height 11
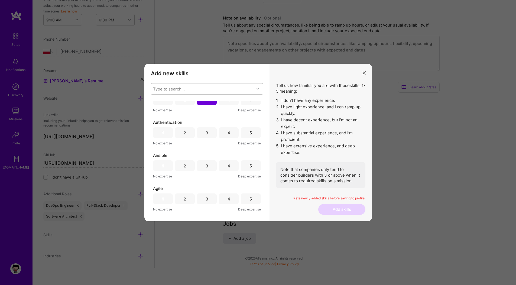
scroll to position [1371, 0]
click at [204, 131] on div "3" at bounding box center [207, 131] width 20 height 11
click at [188, 165] on div "2" at bounding box center [185, 164] width 20 height 11
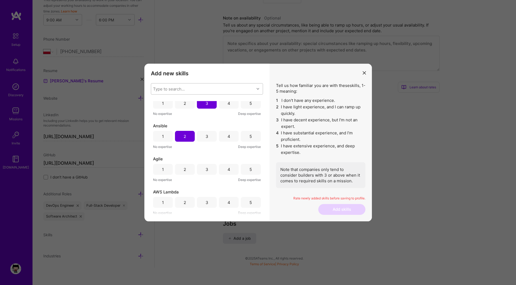
scroll to position [1404, 0]
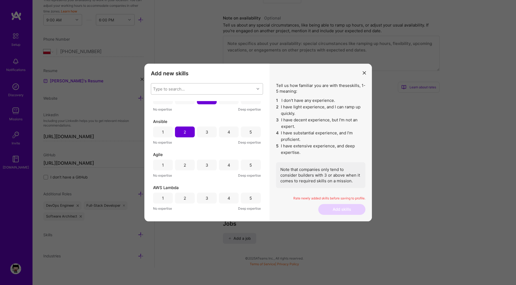
click at [208, 171] on div "Agile 1 2 3 4 5 No expertise Deep expertise" at bounding box center [207, 165] width 108 height 27
click at [206, 166] on div "3" at bounding box center [207, 165] width 3 height 6
click at [186, 159] on div "2" at bounding box center [185, 163] width 20 height 11
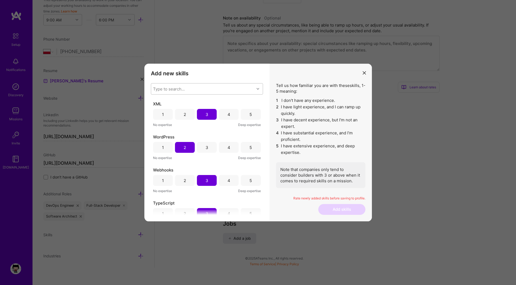
click at [325, 199] on p "Rate newly added skills before saving to profile." at bounding box center [320, 198] width 89 height 5
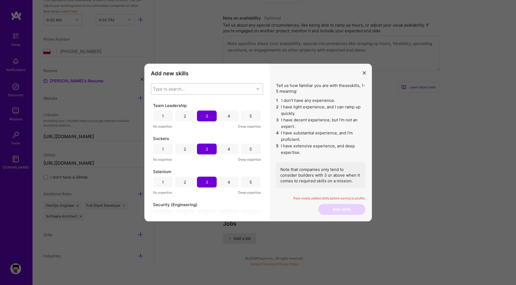
scroll to position [194, 0]
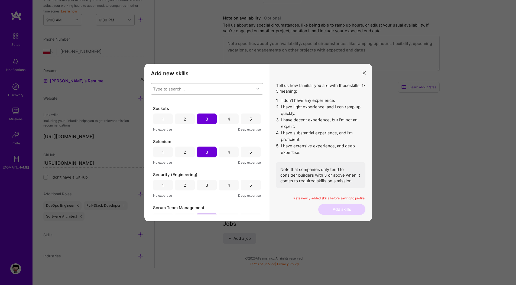
click at [206, 183] on div "3" at bounding box center [207, 185] width 3 height 6
click at [344, 205] on button "Add skills" at bounding box center [341, 209] width 47 height 11
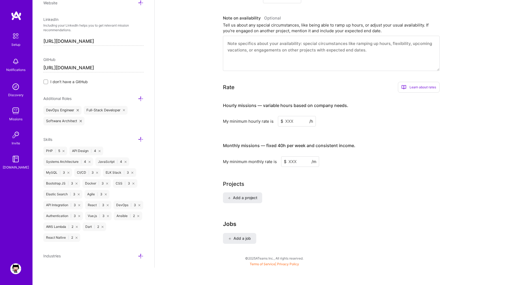
scroll to position [281, 0]
click at [138, 256] on icon at bounding box center [141, 256] width 6 height 6
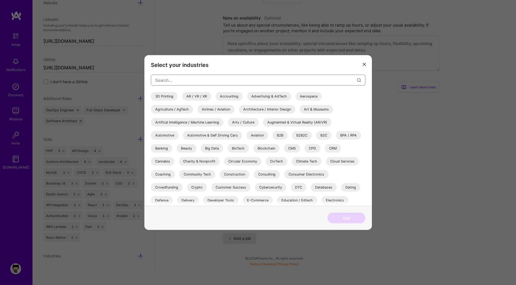
click at [228, 82] on input "modal" at bounding box center [256, 80] width 202 height 14
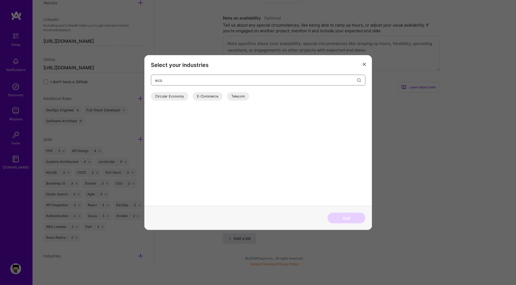
type input "eco"
click at [214, 97] on div "E-Commerce" at bounding box center [208, 96] width 30 height 9
click at [216, 97] on div "E-Commerce" at bounding box center [208, 96] width 30 height 9
click at [232, 97] on div "Telecom" at bounding box center [238, 96] width 22 height 9
click at [213, 97] on div "E-Commerce" at bounding box center [208, 96] width 30 height 9
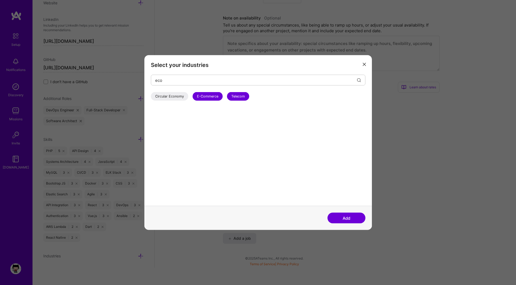
click at [234, 96] on div "Telecom" at bounding box center [238, 96] width 22 height 9
click at [185, 79] on input "eco" at bounding box center [256, 80] width 202 height 14
type input "p"
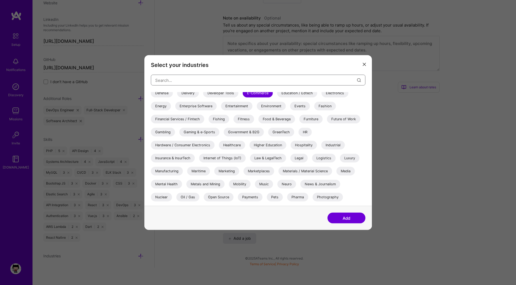
scroll to position [108, 0]
click at [197, 132] on div "Gaming & e-Sports" at bounding box center [199, 131] width 40 height 9
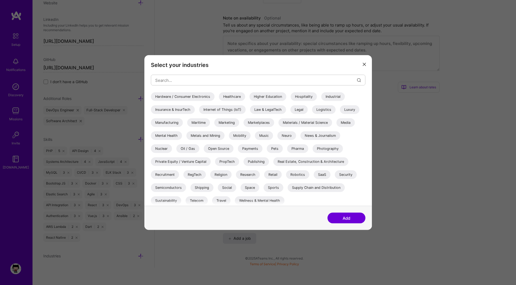
scroll to position [157, 0]
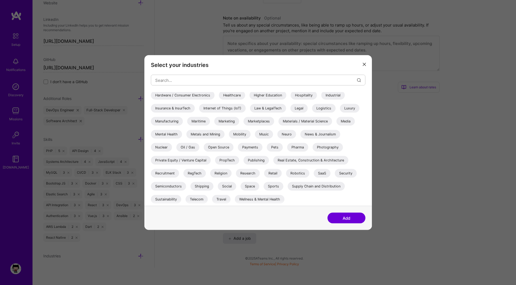
click at [220, 185] on div "Social" at bounding box center [227, 186] width 18 height 9
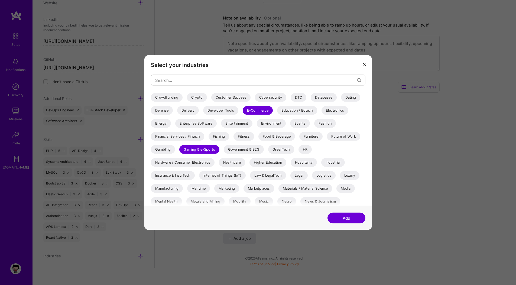
scroll to position [89, 0]
click at [267, 125] on div "Environment" at bounding box center [271, 124] width 29 height 9
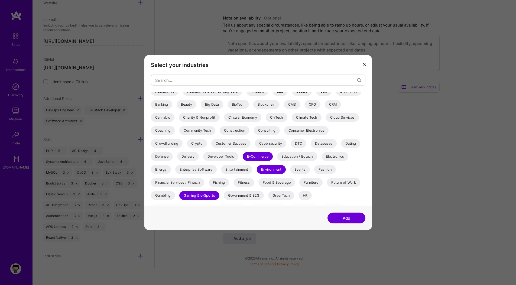
scroll to position [41, 0]
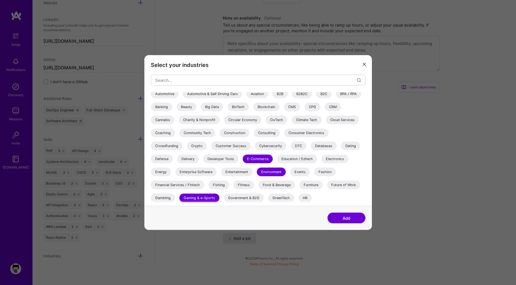
click at [289, 108] on div "CMS" at bounding box center [292, 107] width 16 height 9
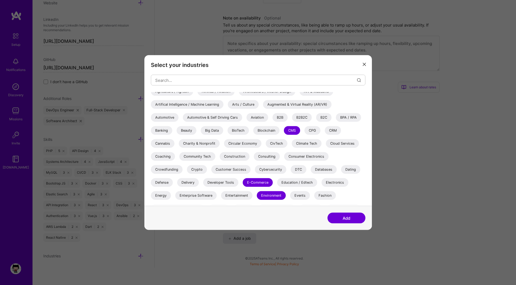
scroll to position [0, 0]
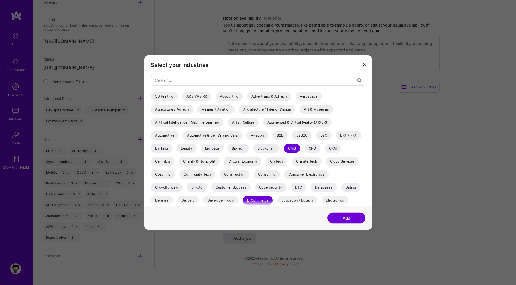
click at [277, 135] on div "B2B" at bounding box center [280, 135] width 15 height 9
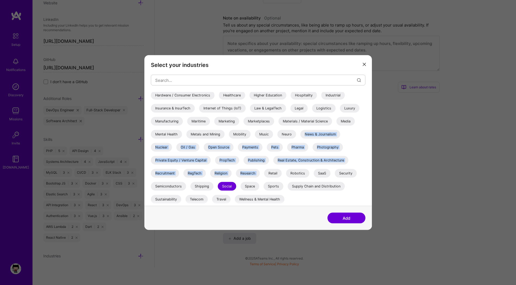
drag, startPoint x: 314, startPoint y: 130, endPoint x: 266, endPoint y: 177, distance: 67.5
click at [266, 177] on div "3D Printing AR / VR / XR Accounting Advertising & AdTech Aerospace Agriculture …" at bounding box center [258, 70] width 215 height 271
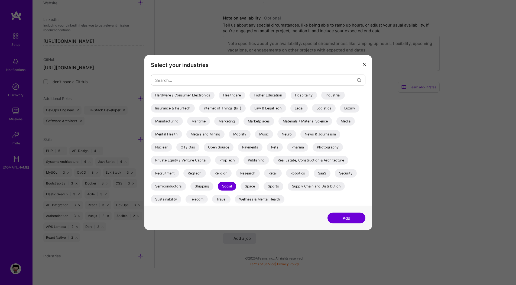
click at [327, 196] on div "3D Printing AR / VR / XR Accounting Advertising & AdTech Aerospace Agriculture …" at bounding box center [258, 70] width 215 height 271
click at [196, 199] on div "Telecom" at bounding box center [197, 199] width 22 height 9
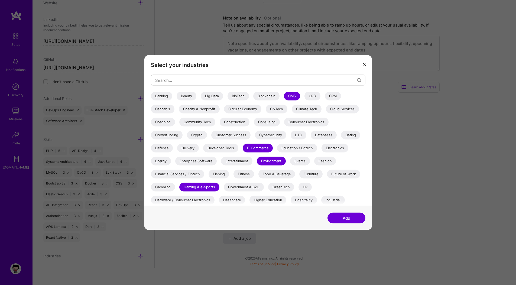
scroll to position [60, 0]
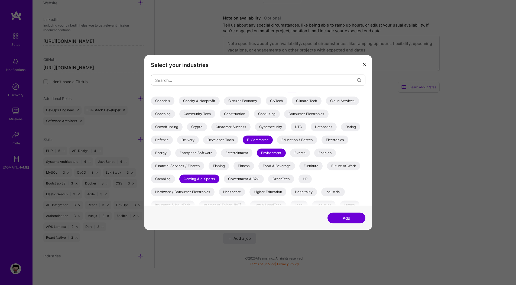
click at [354, 220] on button "Add" at bounding box center [347, 218] width 38 height 11
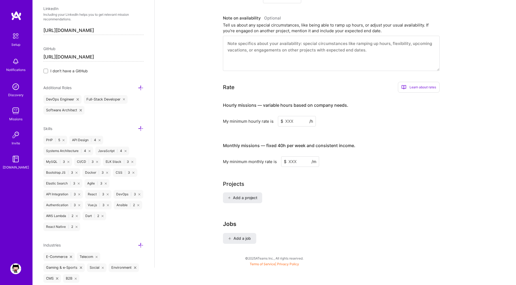
scroll to position [311, 0]
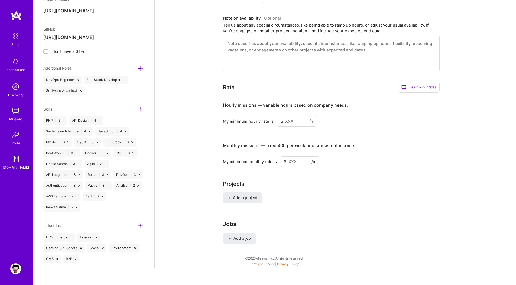
click at [301, 116] on input at bounding box center [297, 121] width 38 height 11
click at [293, 116] on input at bounding box center [297, 121] width 38 height 11
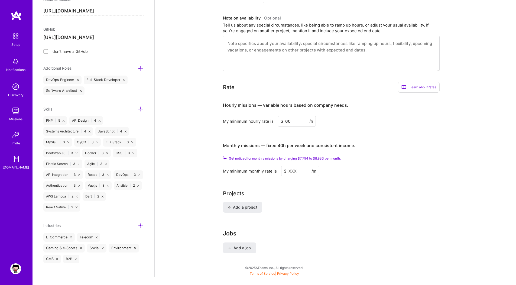
type input "60"
click at [289, 166] on input at bounding box center [300, 171] width 38 height 11
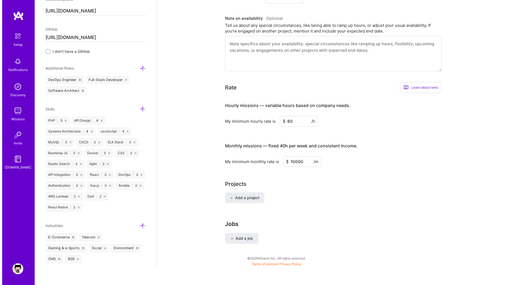
scroll to position [0, 0]
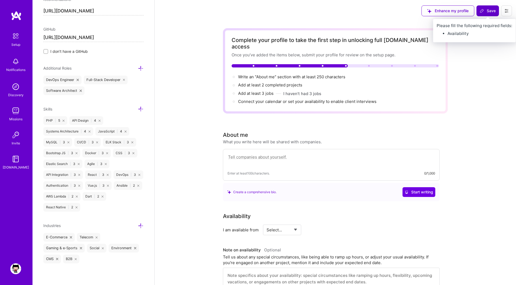
type input "10000"
click at [482, 11] on icon at bounding box center [482, 11] width 4 height 4
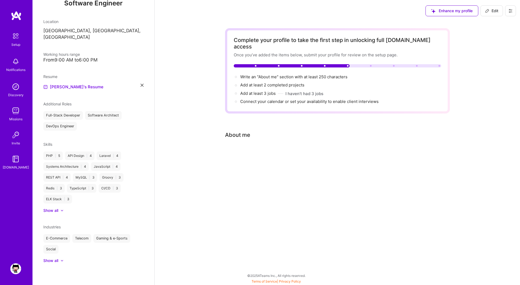
scroll to position [65, 0]
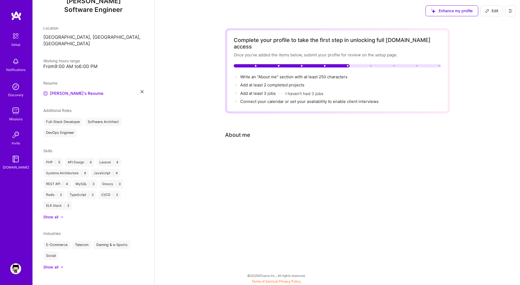
click at [241, 175] on div "Enhance my profile Edit Complete your profile to take the first step in unlocki…" at bounding box center [337, 142] width 366 height 285
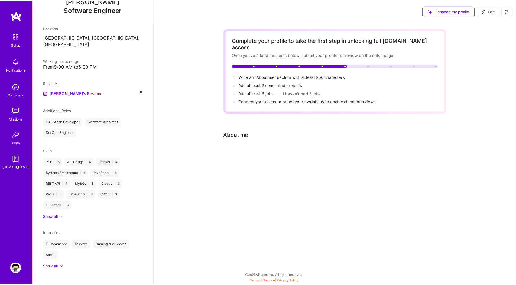
scroll to position [0, 0]
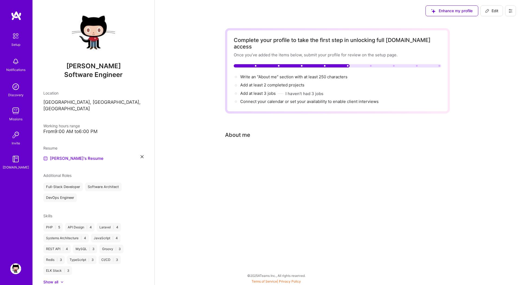
click at [499, 9] on button "Edit" at bounding box center [492, 10] width 22 height 11
select select "US"
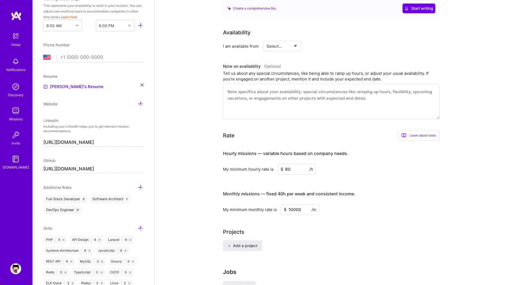
scroll to position [191, 0]
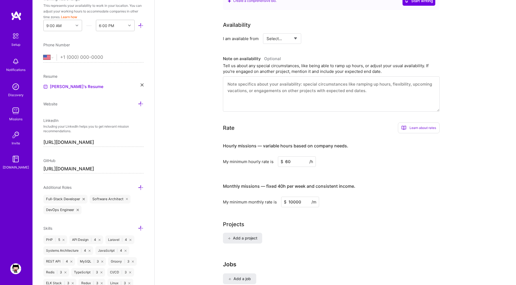
click at [296, 156] on input "60" at bounding box center [297, 161] width 38 height 11
type input "65"
click at [294, 197] on input "10000" at bounding box center [300, 202] width 38 height 11
type input "11000"
click at [321, 220] on div "Projects" at bounding box center [335, 224] width 225 height 8
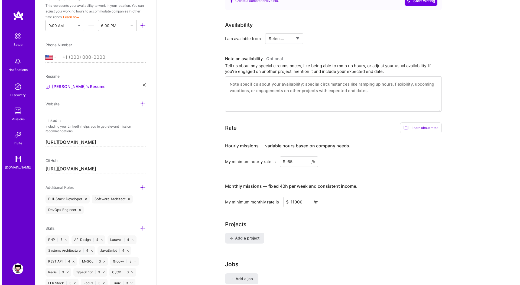
scroll to position [232, 0]
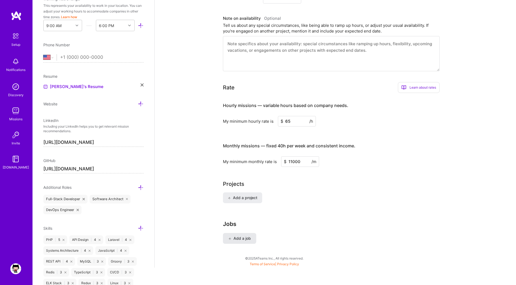
click at [244, 236] on span "Add a job" at bounding box center [239, 238] width 22 height 5
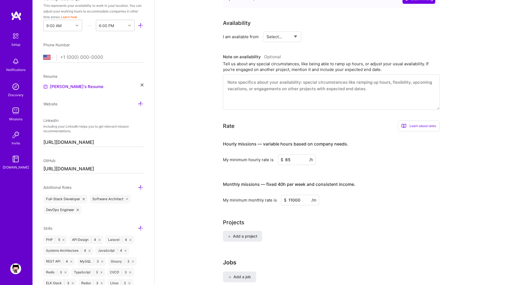
scroll to position [193, 0]
click at [418, 120] on div "Learn about rates" at bounding box center [419, 125] width 42 height 11
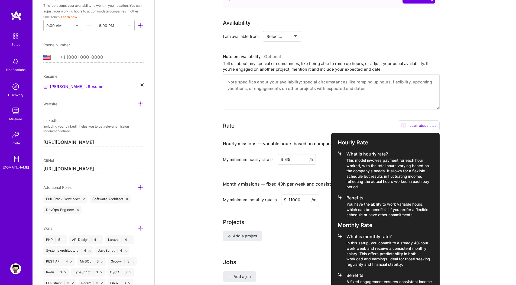
scroll to position [233, 0]
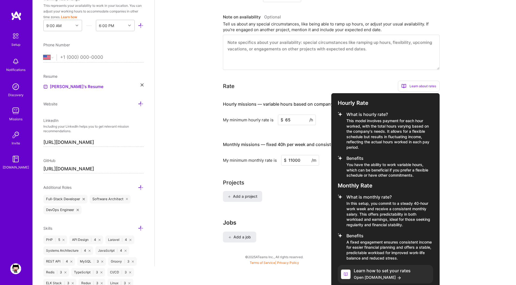
click at [309, 179] on div at bounding box center [258, 142] width 516 height 285
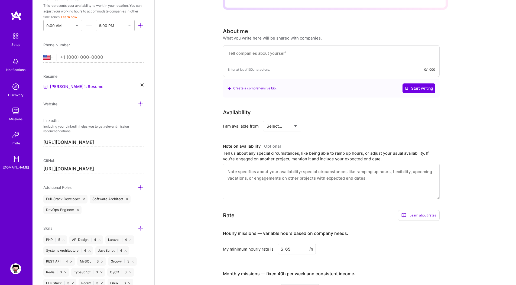
scroll to position [89, 0]
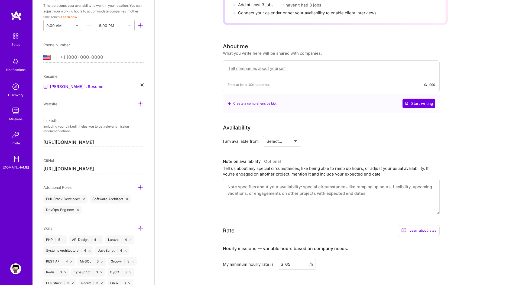
select select "Future Date"
click at [267, 134] on select "Select... Right Now Future Date Not Available" at bounding box center [282, 141] width 31 height 14
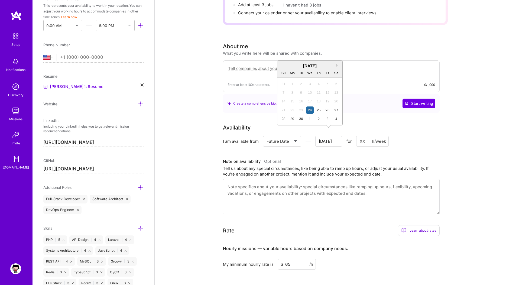
click at [332, 136] on input "[DATE]" at bounding box center [328, 141] width 27 height 11
click at [337, 66] on button "Next Month" at bounding box center [338, 65] width 4 height 4
click at [283, 110] on div "19" at bounding box center [283, 109] width 7 height 7
click at [327, 136] on input "[DATE]" at bounding box center [328, 141] width 27 height 11
click at [335, 65] on div "[DATE]" at bounding box center [309, 66] width 65 height 6
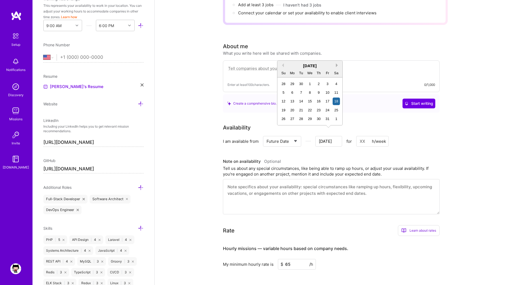
click at [336, 65] on button "Next Month" at bounding box center [338, 65] width 4 height 4
click at [282, 95] on div "2" at bounding box center [283, 92] width 7 height 7
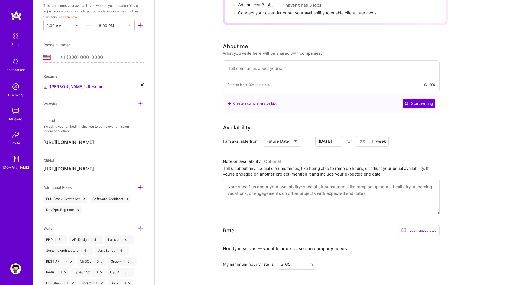
click at [362, 136] on input at bounding box center [372, 141] width 33 height 11
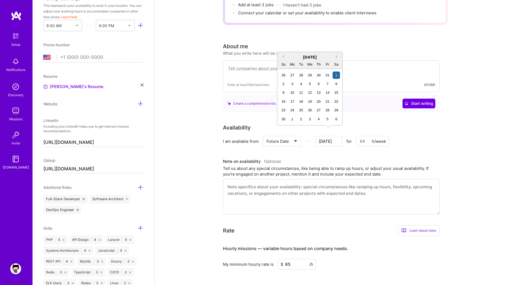
click at [332, 137] on input "[DATE]" at bounding box center [328, 141] width 27 height 11
click at [283, 57] on button "Previous Month" at bounding box center [282, 57] width 4 height 4
click at [282, 93] on div "12" at bounding box center [283, 92] width 7 height 7
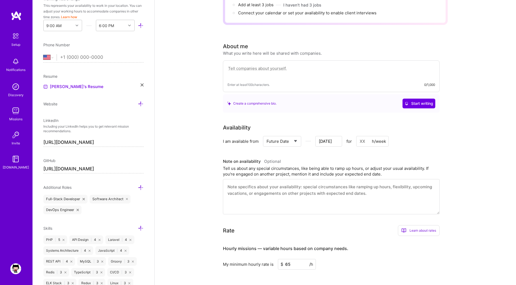
click at [364, 136] on input at bounding box center [372, 141] width 33 height 11
type input "[DATE]"
type input "24"
type input "[DATE]"
type input "24"
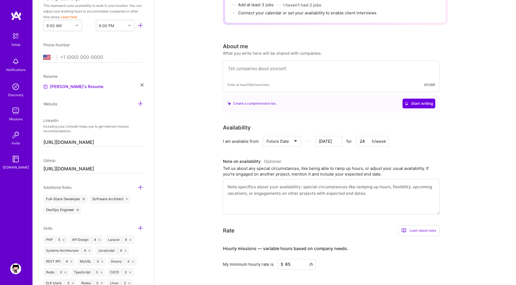
click at [422, 137] on div "I am available from Select... Right Now Future Date Not Available [DATE] for 24…" at bounding box center [331, 141] width 217 height 11
drag, startPoint x: 335, startPoint y: 161, endPoint x: 350, endPoint y: 162, distance: 15.2
click at [350, 166] on div "Tell us about any special circumstances, like being able to ramp up hours, or a…" at bounding box center [331, 171] width 217 height 11
click at [278, 194] on textarea at bounding box center [331, 196] width 217 height 35
type textarea "Ш"
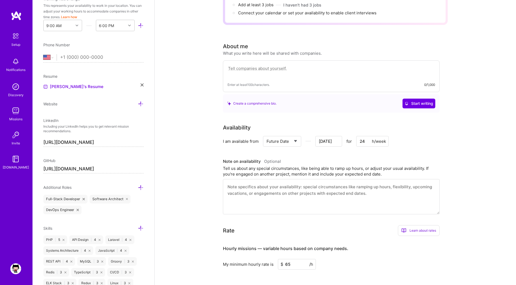
type input "[DATE]"
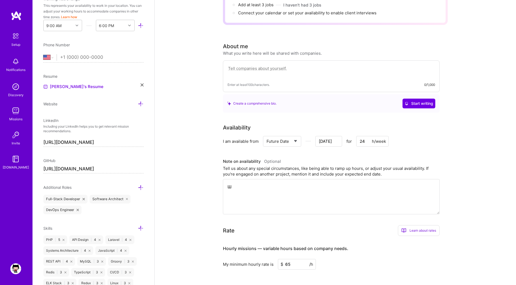
type textarea "Ш"
type input "[DATE]"
type textarea "Ш"
type input "[DATE]"
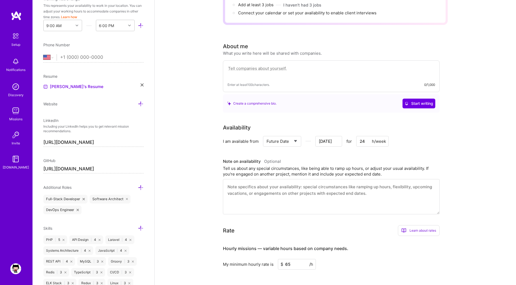
type textarea "I"
type input "[DATE]"
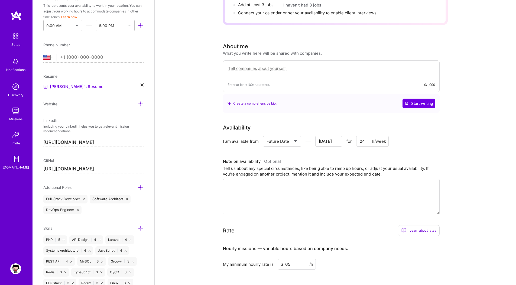
type textarea "I"
type input "[DATE]"
type textarea "I a"
type input "[DATE]"
type textarea "I am"
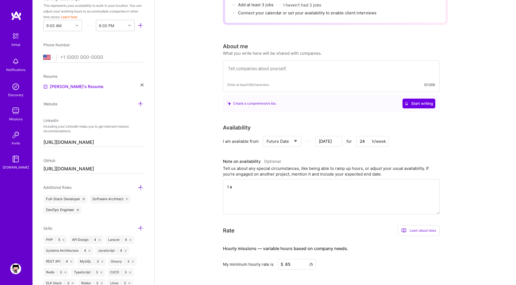
type input "[DATE]"
type textarea "I am"
type input "[DATE]"
type textarea "I am a"
type input "[DATE]"
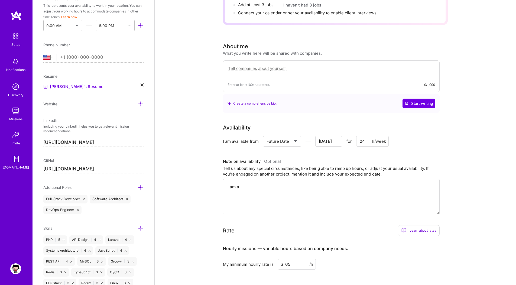
type textarea "I am ab"
type input "[DATE]"
type textarea "I am abl"
type input "[DATE]"
type textarea "I am able"
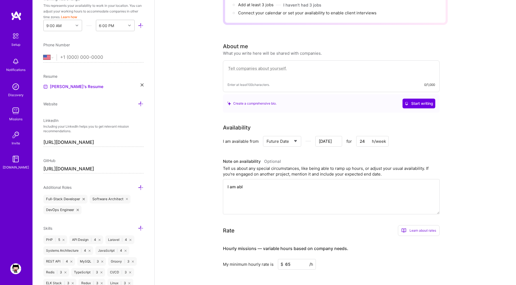
type input "[DATE]"
type textarea "I am able"
type input "[DATE]"
type textarea "I am able t"
type input "[DATE]"
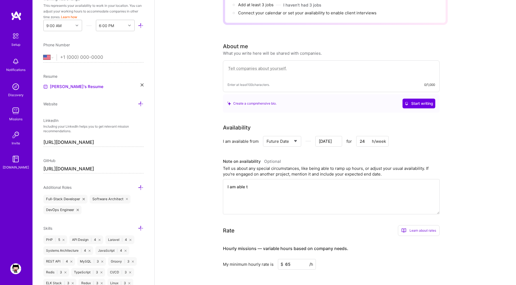
type textarea "I am able to"
type input "[DATE]"
type textarea "I am able to"
type input "[DATE]"
type textarea "I am able to r"
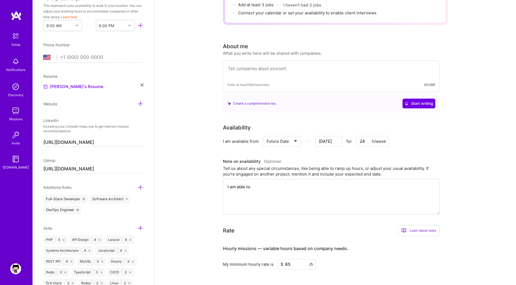
type input "[DATE]"
type textarea "I am able to ru"
type input "[DATE]"
type textarea "I am able to rum"
type input "[DATE]"
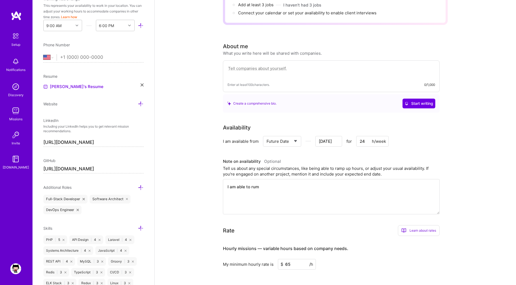
type textarea "I am able to rump"
type input "[DATE]"
type textarea "I am able to rump"
type input "[DATE]"
type textarea "I am able to rump u"
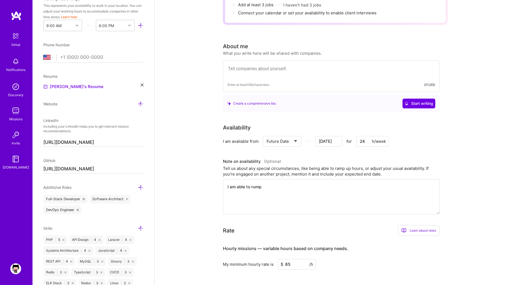
type input "[DATE]"
type textarea "I am able to rump up"
type input "[DATE]"
type textarea "I am able to rump up"
type input "[DATE]"
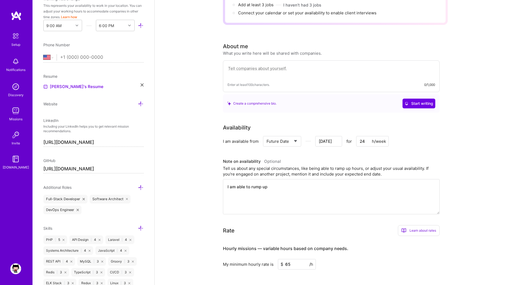
type textarea "I am able to rump up f"
type input "[DATE]"
type textarea "I am able to rump up fo"
type input "[DATE]"
type textarea "I am able to rump up for"
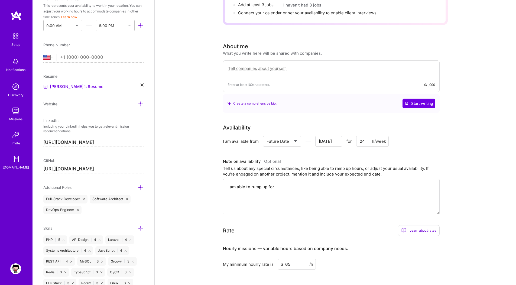
type input "[DATE]"
type textarea "I am able to rump up for"
type input "[DATE]"
type textarea "I am able to rump up for"
type input "[DATE]"
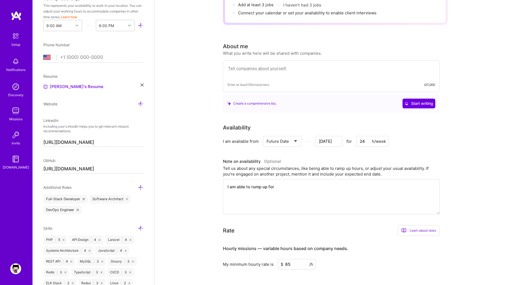
type textarea "I am able to rump up fo"
type input "[DATE]"
type textarea "I am able to rump up f"
type input "[DATE]"
type textarea "I am able to rump up"
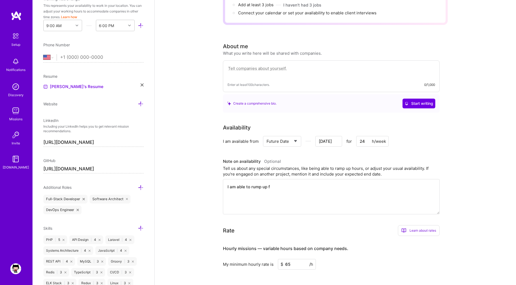
type input "[DATE]"
type textarea "I am able to rump up t"
type input "[DATE]"
type textarea "I am able to rump up to"
type input "[DATE]"
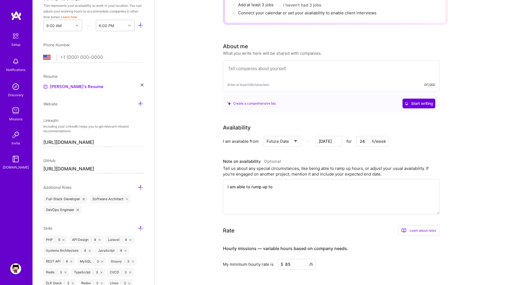
type textarea "I am able to rump up to"
type input "[DATE]"
type textarea "I am able to rump up to 3"
type input "[DATE]"
type textarea "I am able to rump up to 32"
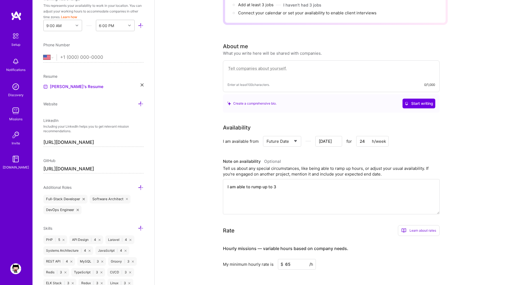
type input "[DATE]"
type textarea "I am able to rump up to 32"
type input "[DATE]"
type textarea "I am able to rump up to 32 h"
type input "[DATE]"
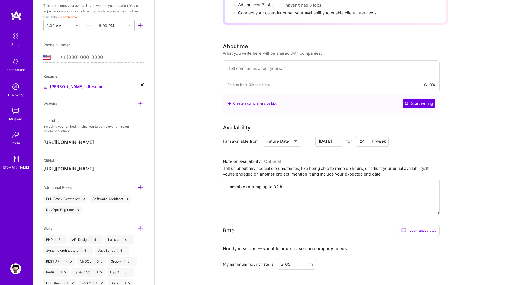
type textarea "I am able to rump up to 32 ho"
type input "[DATE]"
type textarea "I am able to rump up to 32 hou"
type input "[DATE]"
type textarea "I am able to rump up to 32 hour"
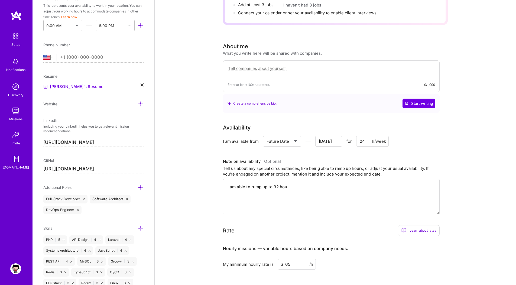
type input "[DATE]"
type textarea "I am able to rump up to 32 hours"
type input "[DATE]"
type textarea "I am able to rump up to 32 hours/"
type input "[DATE]"
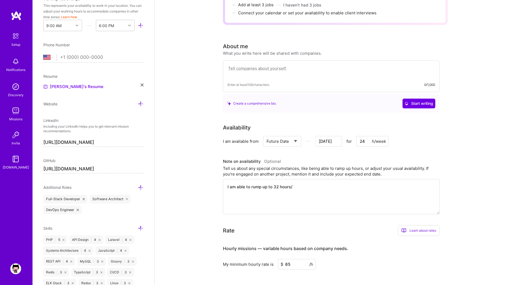
type textarea "I am able to rump up to 32 h/"
type input "[DATE]"
type textarea "I am able to rump up to 32 h/w"
type input "[DATE]"
type textarea "I am able to rump up to 32 h/we"
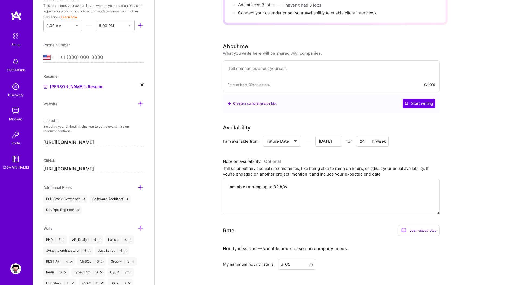
type input "[DATE]"
type textarea "I am able to rump up to 32 h/wee"
click at [334, 136] on input "[DATE]" at bounding box center [328, 141] width 27 height 11
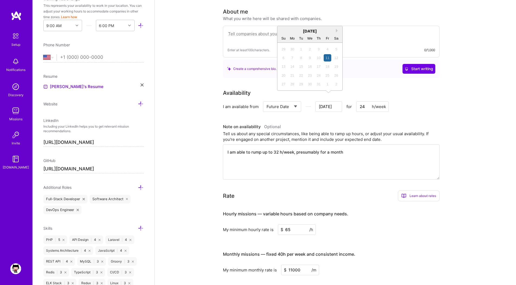
scroll to position [120, 0]
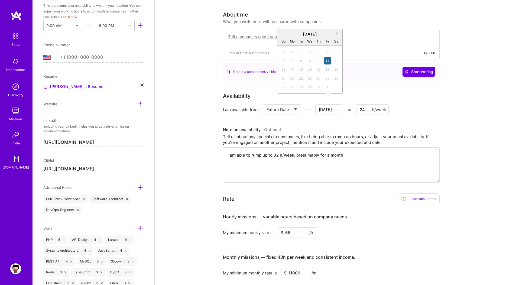
click at [340, 111] on div "Availability I am available from Select... Right Now Future Date Not Available …" at bounding box center [335, 137] width 225 height 91
click at [291, 104] on select "Select... Right Now Future Date Not Available" at bounding box center [282, 110] width 31 height 14
click at [334, 104] on input "[DATE]" at bounding box center [328, 109] width 27 height 11
click at [337, 32] on button "Next Month" at bounding box center [338, 34] width 4 height 4
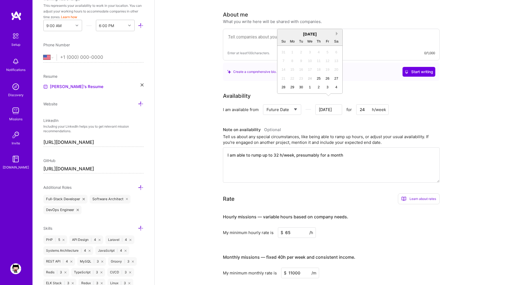
click at [337, 32] on button "Next Month" at bounding box center [338, 34] width 4 height 4
click at [285, 69] on div "12" at bounding box center [283, 69] width 7 height 7
click at [360, 105] on input "24" at bounding box center [372, 109] width 33 height 11
click at [354, 150] on textarea "I am able to rump up to 32 h/week, presumably for a month" at bounding box center [331, 164] width 217 height 35
click at [328, 104] on input "[DATE]" at bounding box center [328, 109] width 27 height 11
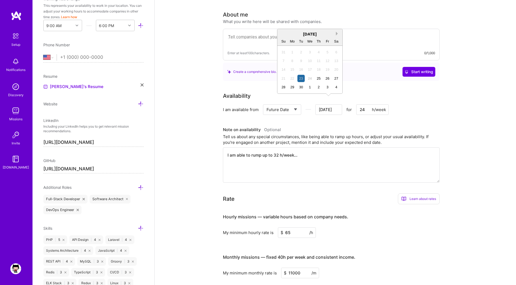
click at [336, 33] on button "Next Month" at bounding box center [338, 34] width 4 height 4
click at [283, 71] on div "12" at bounding box center [283, 69] width 7 height 7
click at [328, 104] on input "[DATE]" at bounding box center [328, 109] width 27 height 11
click at [282, 80] on div "19" at bounding box center [283, 78] width 7 height 7
click at [328, 104] on input "[DATE]" at bounding box center [328, 109] width 27 height 11
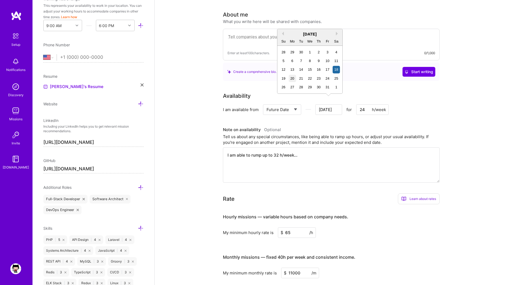
click at [293, 78] on div "20" at bounding box center [292, 78] width 7 height 7
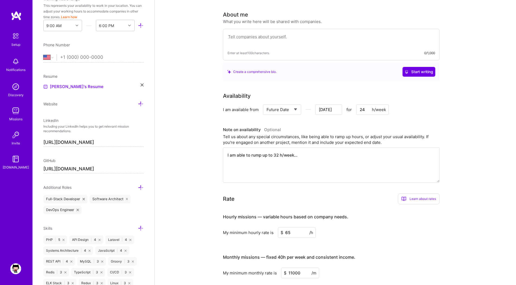
drag, startPoint x: 366, startPoint y: 104, endPoint x: 355, endPoint y: 104, distance: 11.4
click at [355, 104] on div "Select... Right Now Future Date Not Available [DATE] for 24 h/week" at bounding box center [326, 109] width 126 height 11
click at [278, 150] on textarea "I am able to rump up to 32 h/week..." at bounding box center [331, 164] width 217 height 35
click at [334, 104] on input "[DATE]" at bounding box center [328, 109] width 27 height 11
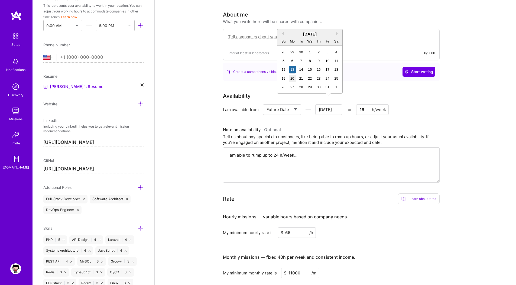
click at [293, 79] on div "20" at bounding box center [292, 78] width 7 height 7
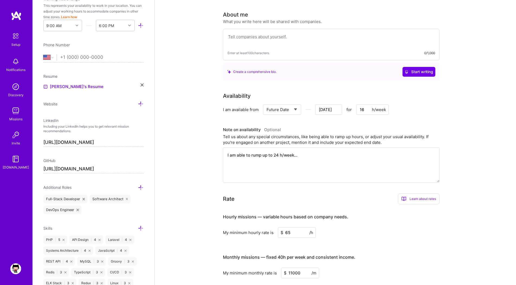
click at [303, 151] on textarea "I am able to rump up to 24 h/week..." at bounding box center [331, 164] width 217 height 35
click at [324, 104] on input "[DATE]" at bounding box center [328, 109] width 27 height 11
click at [335, 34] on div "[DATE]" at bounding box center [309, 34] width 65 height 6
click at [337, 32] on button "Next Month" at bounding box center [338, 34] width 4 height 4
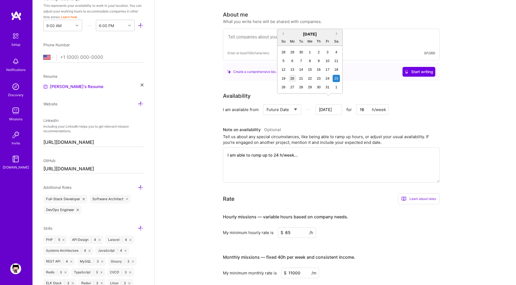
click at [290, 77] on div "20" at bounding box center [292, 78] width 7 height 7
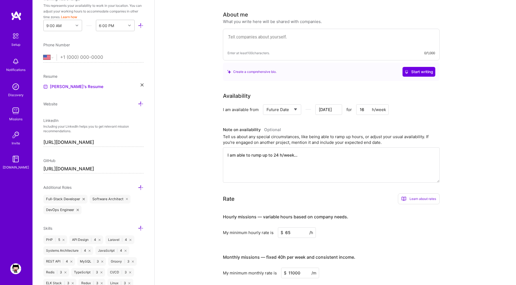
click at [330, 117] on div "Availability I am available from Select... Right Now Future Date Not Available …" at bounding box center [335, 137] width 225 height 91
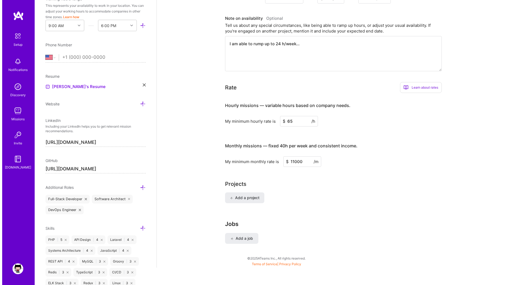
scroll to position [0, 0]
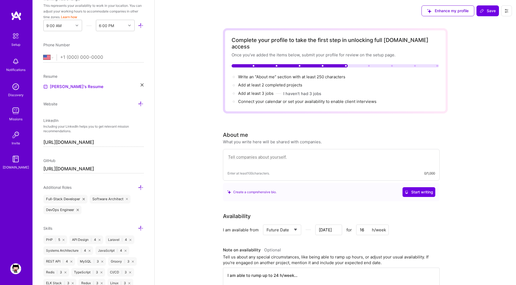
click at [490, 12] on span "Save" at bounding box center [488, 10] width 16 height 5
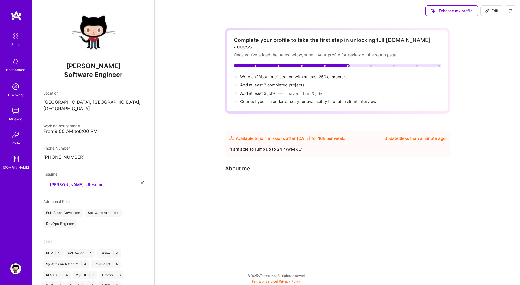
scroll to position [91, 0]
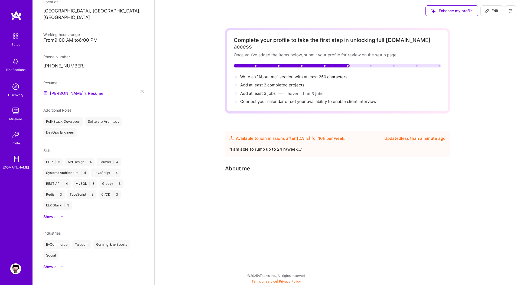
click at [59, 214] on div at bounding box center [59, 216] width 2 height 5
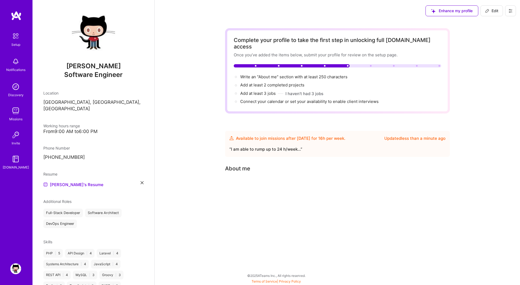
scroll to position [265, 0]
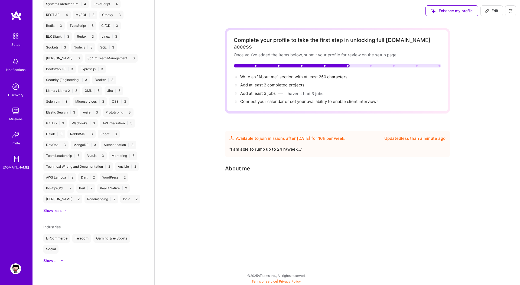
click at [59, 211] on div "Show less" at bounding box center [52, 210] width 18 height 5
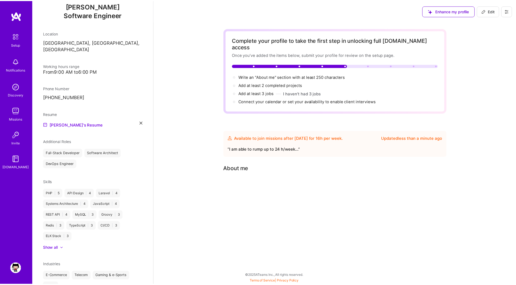
scroll to position [91, 0]
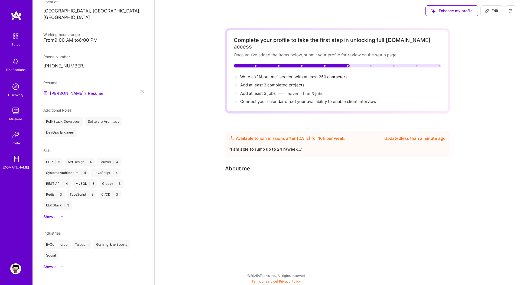
click at [492, 12] on span "Edit" at bounding box center [491, 10] width 13 height 5
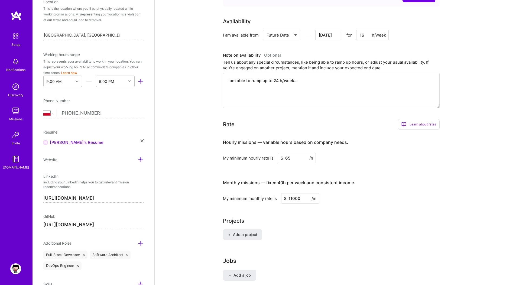
scroll to position [196, 0]
click at [294, 152] on input "65" at bounding box center [297, 157] width 38 height 11
click at [292, 192] on input "11000" at bounding box center [300, 197] width 38 height 11
click at [319, 217] on div "Projects" at bounding box center [335, 220] width 225 height 8
click at [259, 229] on button "Add a project" at bounding box center [242, 233] width 39 height 11
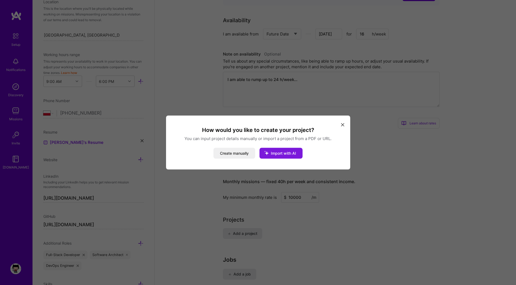
click at [290, 155] on span "Import with AI" at bounding box center [283, 153] width 25 height 5
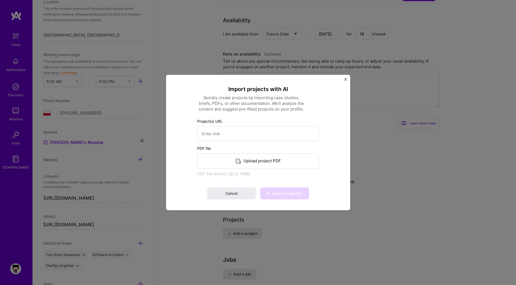
click at [238, 163] on icon at bounding box center [238, 161] width 6 height 6
click at [280, 192] on span "Import project(s)" at bounding box center [287, 193] width 30 height 5
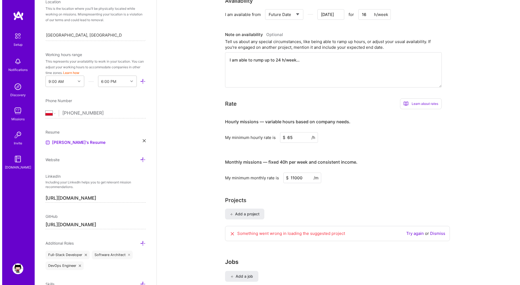
scroll to position [232, 0]
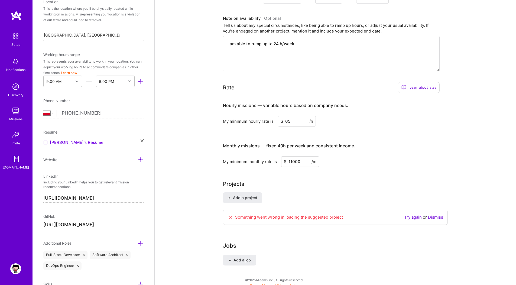
click at [414, 215] on link "Try again" at bounding box center [413, 217] width 18 height 5
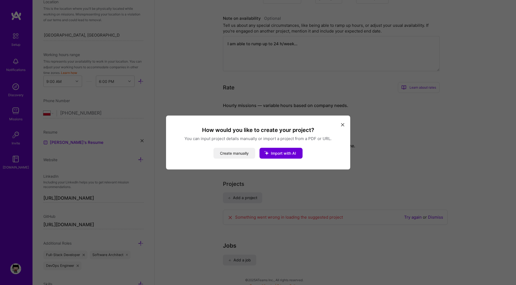
click at [241, 155] on button "Create manually" at bounding box center [235, 153] width 42 height 11
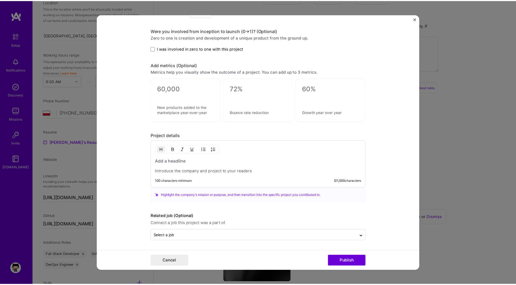
scroll to position [0, 0]
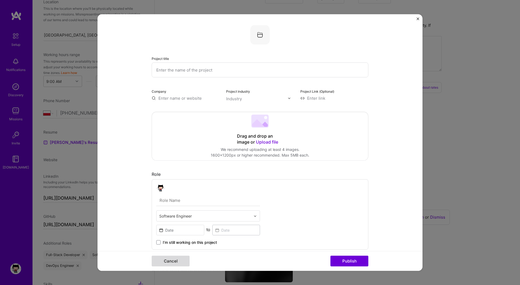
click at [168, 264] on button "Cancel" at bounding box center [171, 261] width 38 height 11
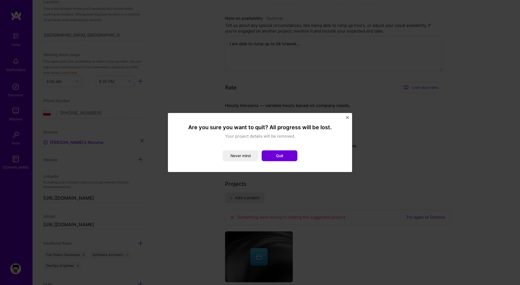
click at [346, 116] on img "Close" at bounding box center [347, 117] width 3 height 3
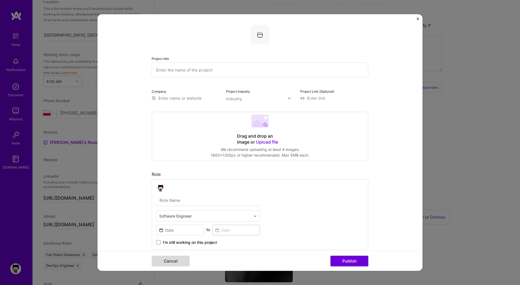
click at [175, 261] on button "Cancel" at bounding box center [171, 261] width 38 height 11
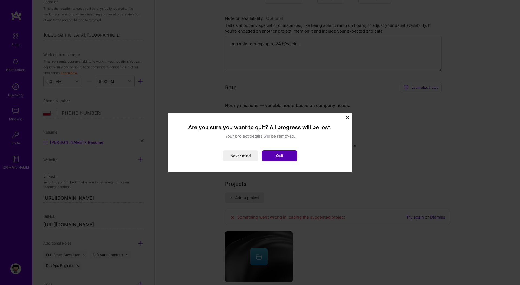
click at [276, 158] on button "Quit" at bounding box center [280, 155] width 36 height 11
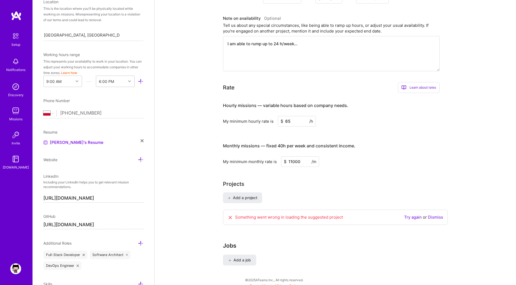
click at [303, 116] on input "65" at bounding box center [297, 121] width 38 height 11
click at [292, 157] on input "11000" at bounding box center [300, 161] width 38 height 11
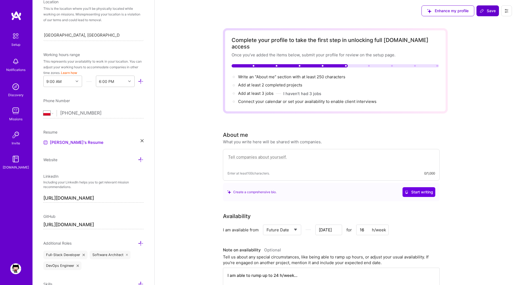
click at [486, 14] on button "Save" at bounding box center [488, 10] width 22 height 11
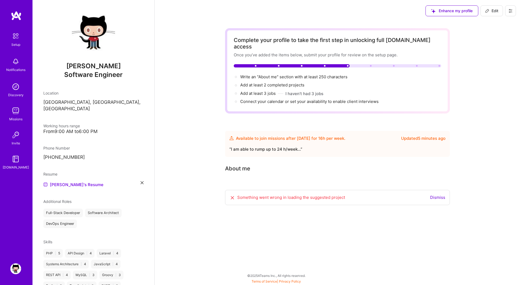
scroll to position [91, 0]
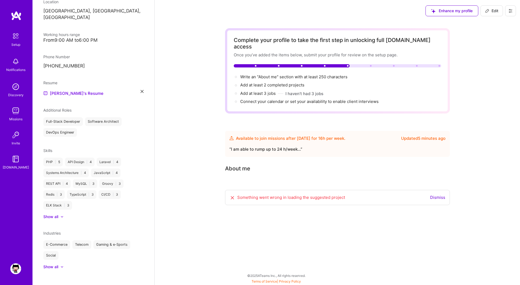
click at [438, 195] on link "Dismiss" at bounding box center [437, 197] width 15 height 5
